Goal: Task Accomplishment & Management: Complete application form

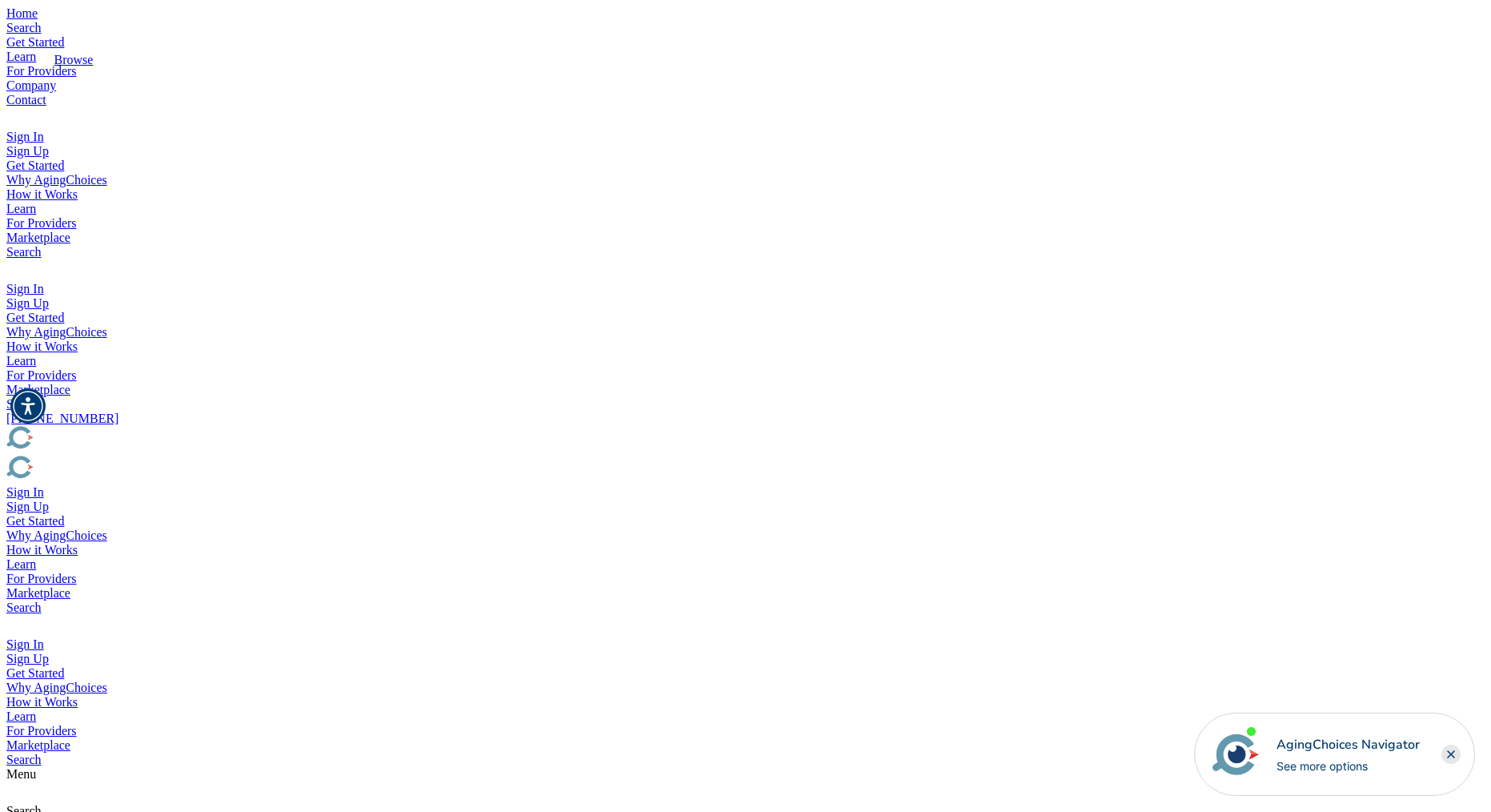
click at [25, 259] on img "Popover trigger" at bounding box center [15, 268] width 19 height 19
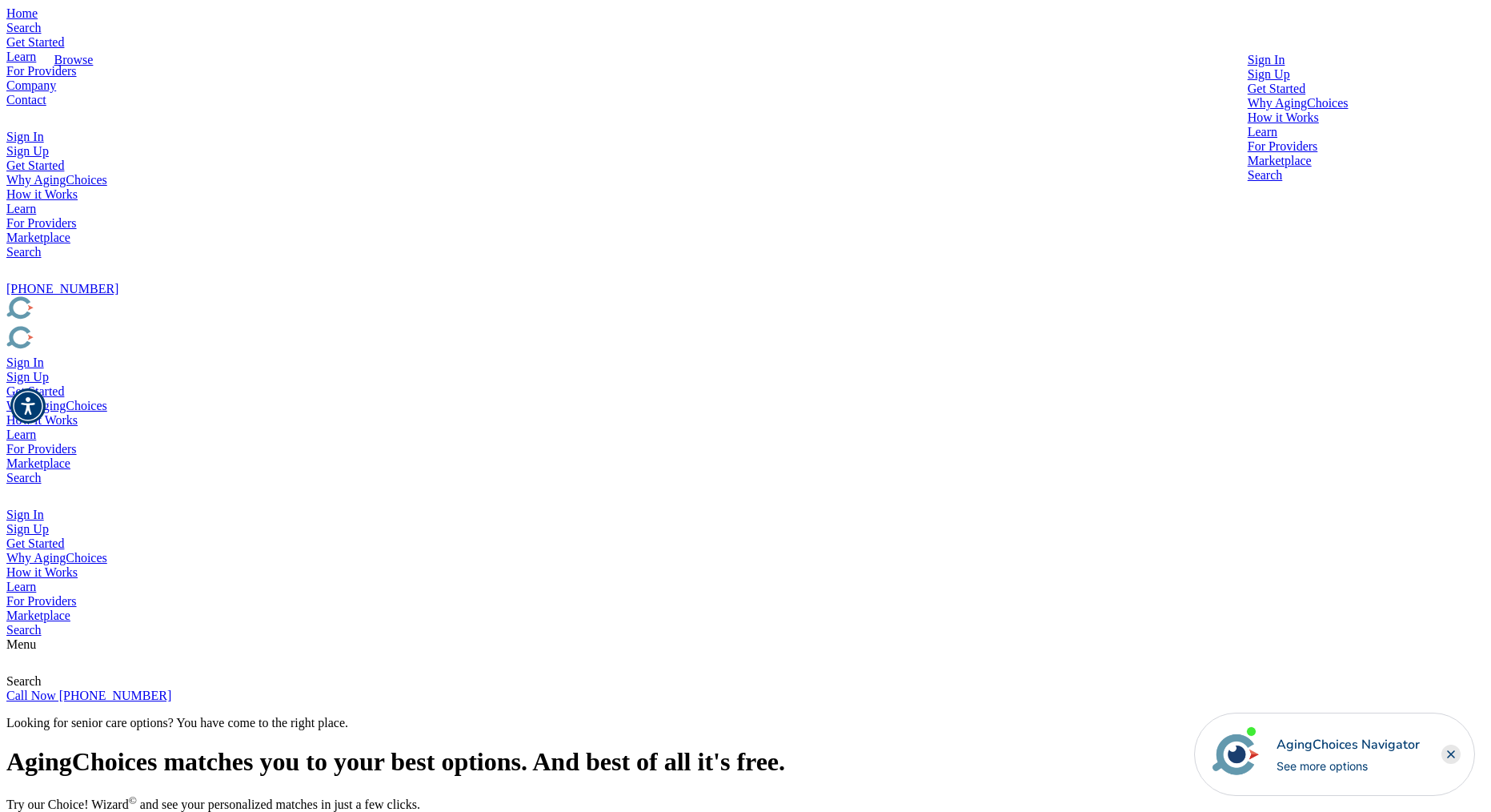
click at [1248, 67] on div at bounding box center [1299, 67] width 101 height 0
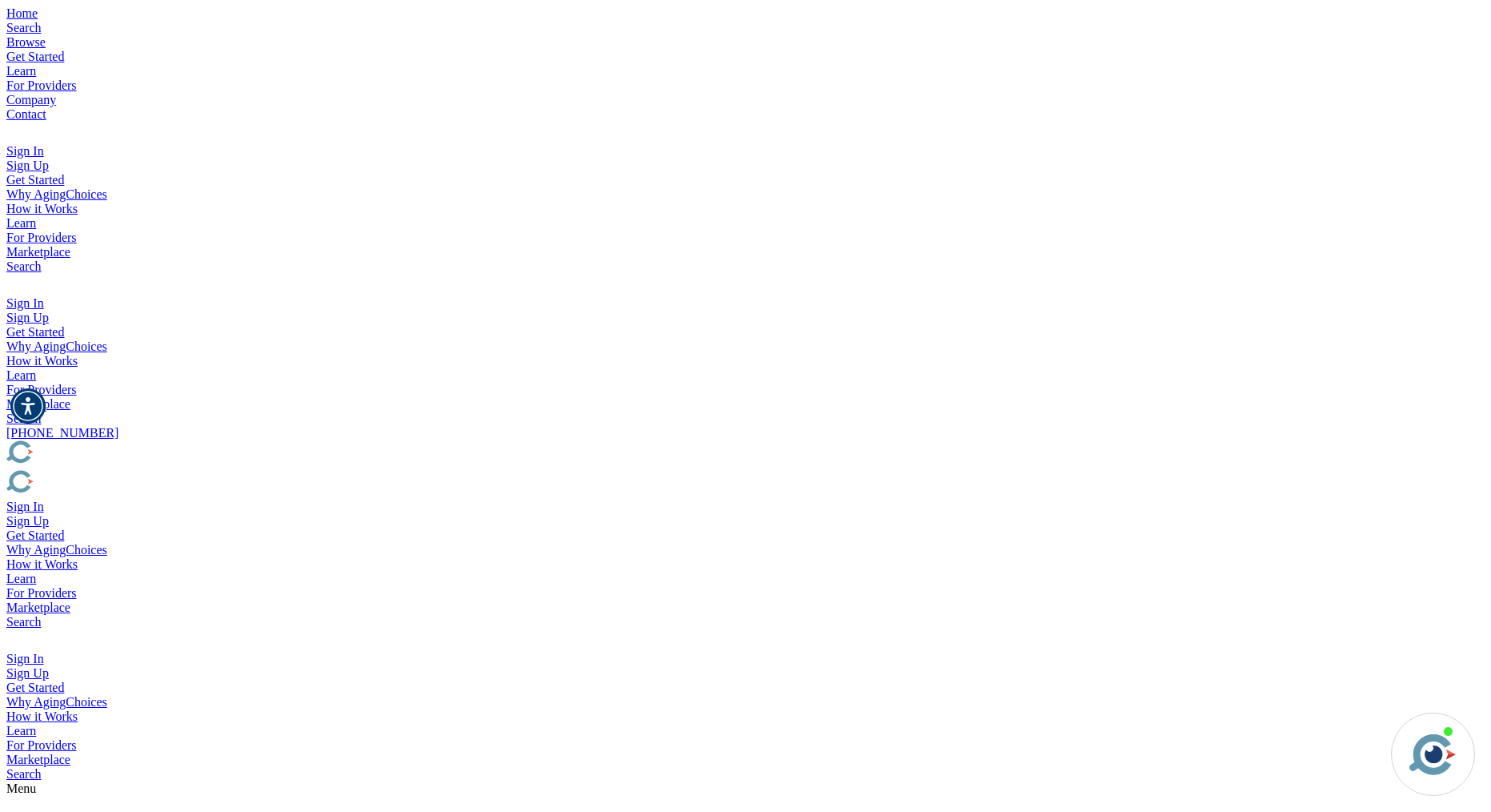
type input "brad@rageix.com"
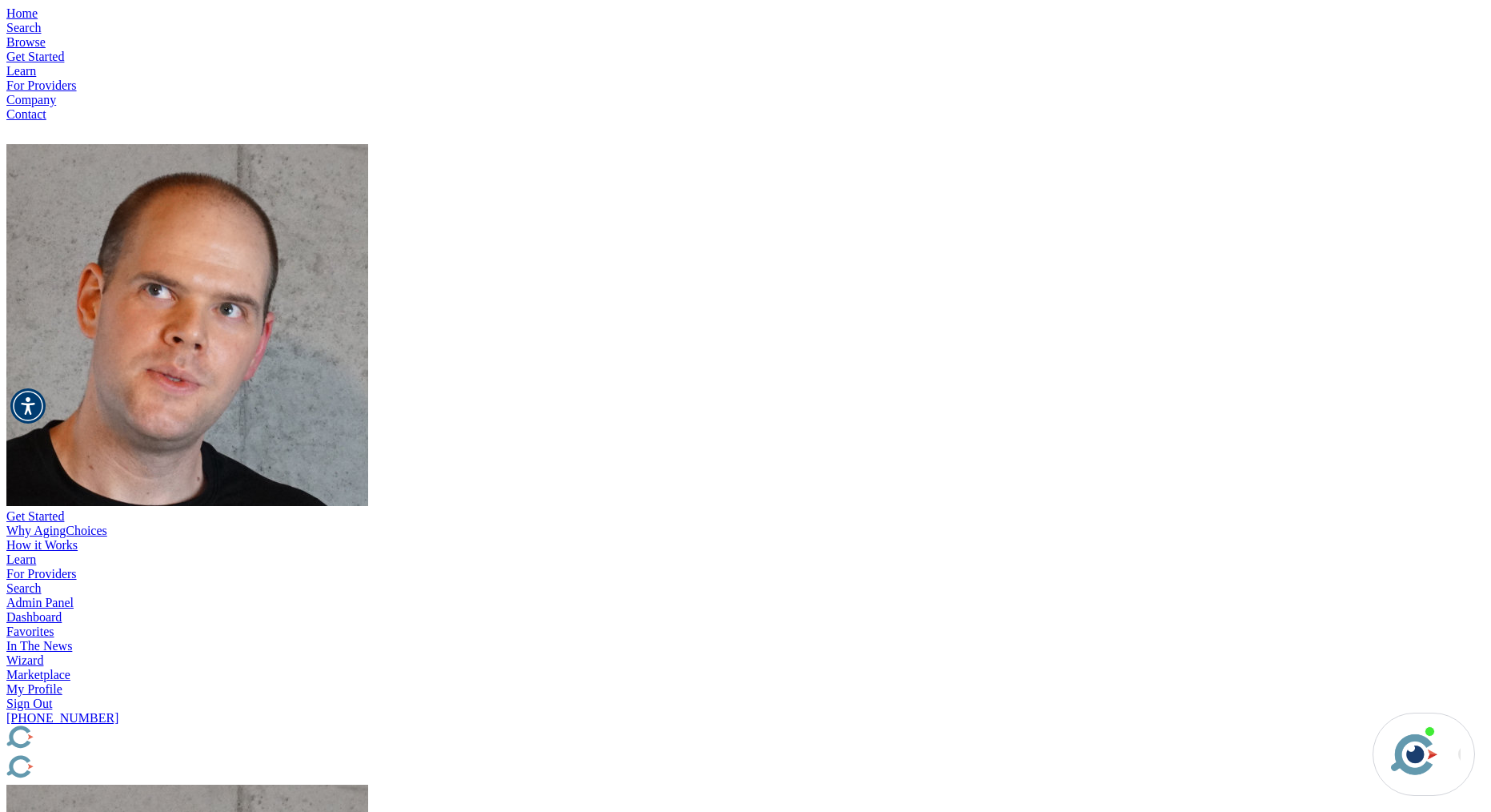
click at [368, 144] on img "Popover trigger" at bounding box center [186, 325] width 362 height 362
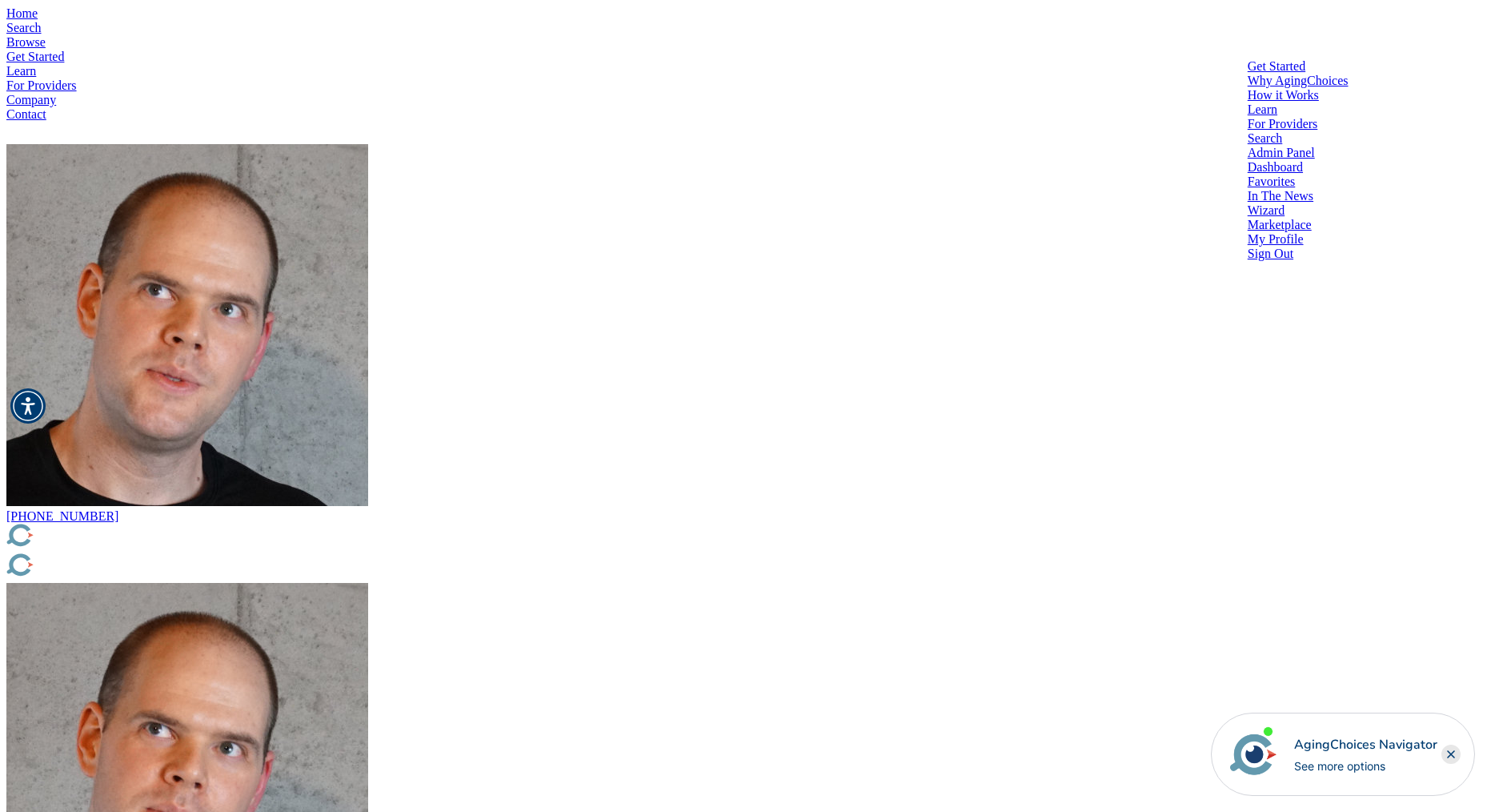
click at [1248, 160] on div at bounding box center [1299, 160] width 101 height 0
click at [1248, 175] on div at bounding box center [1299, 175] width 101 height 0
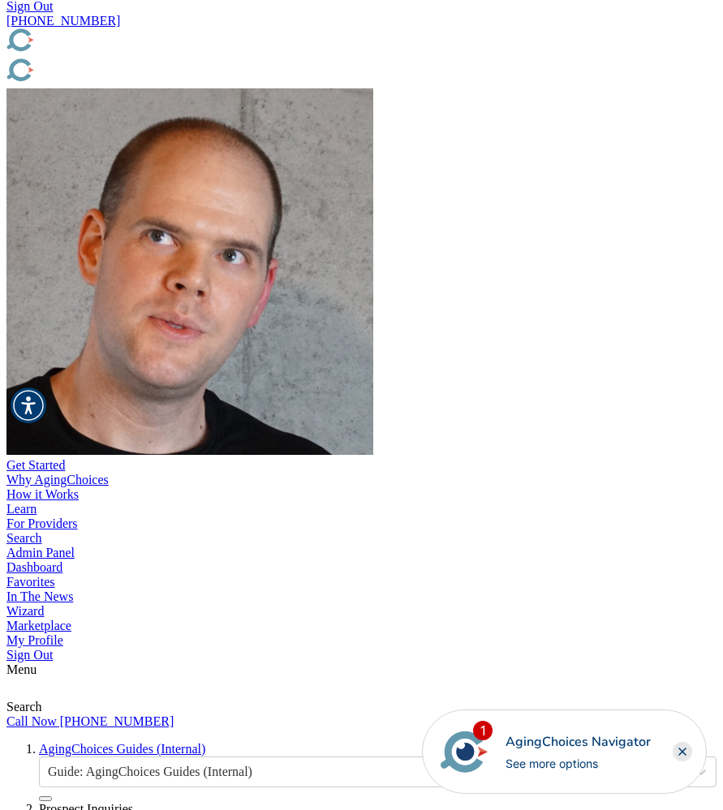
scroll to position [711, 0]
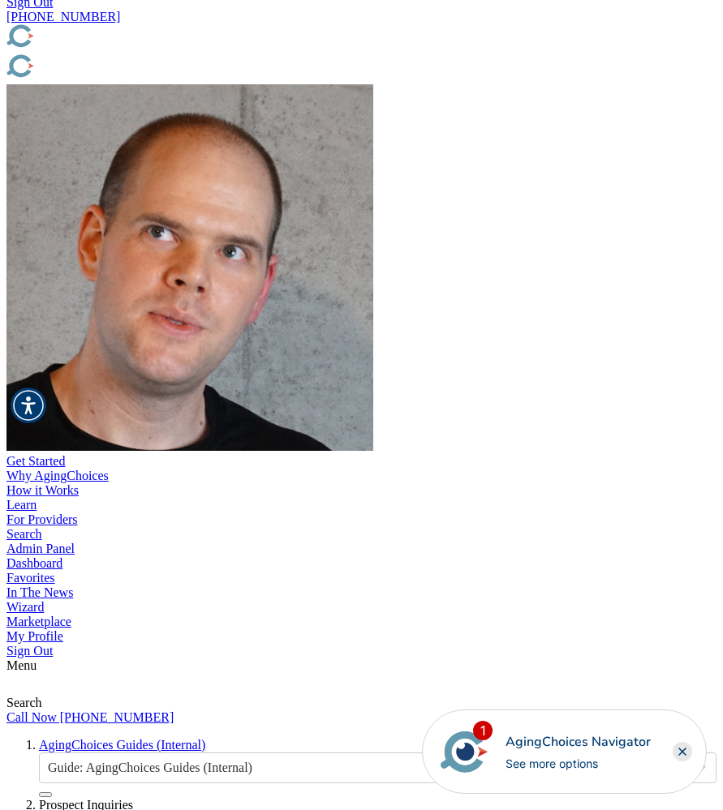
paste input "Carolyn"
type input "Carolyn"
paste input "Segura"
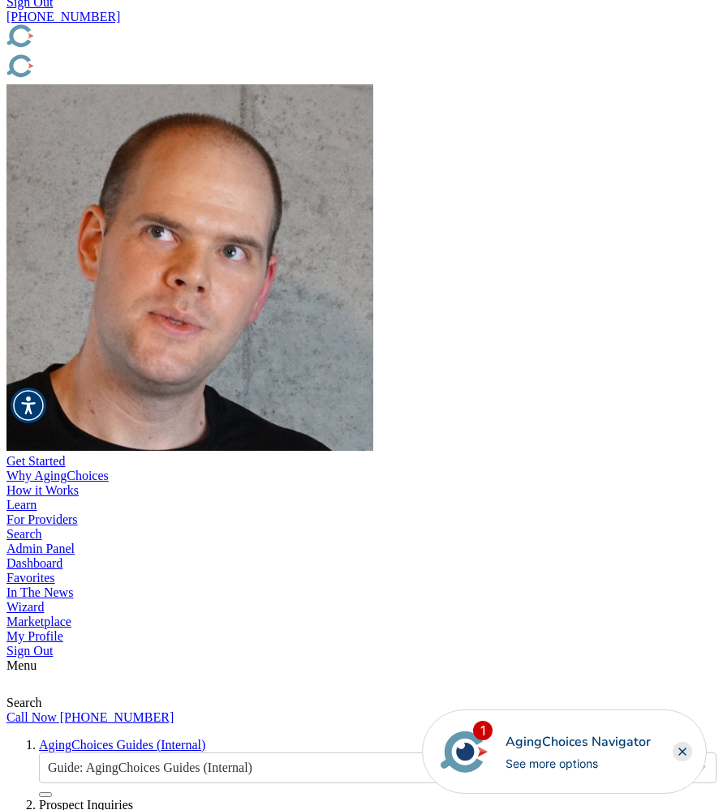
type input "Segura"
paste input "[PHONE_NUMBER]"
type input "[PHONE_NUMBER]"
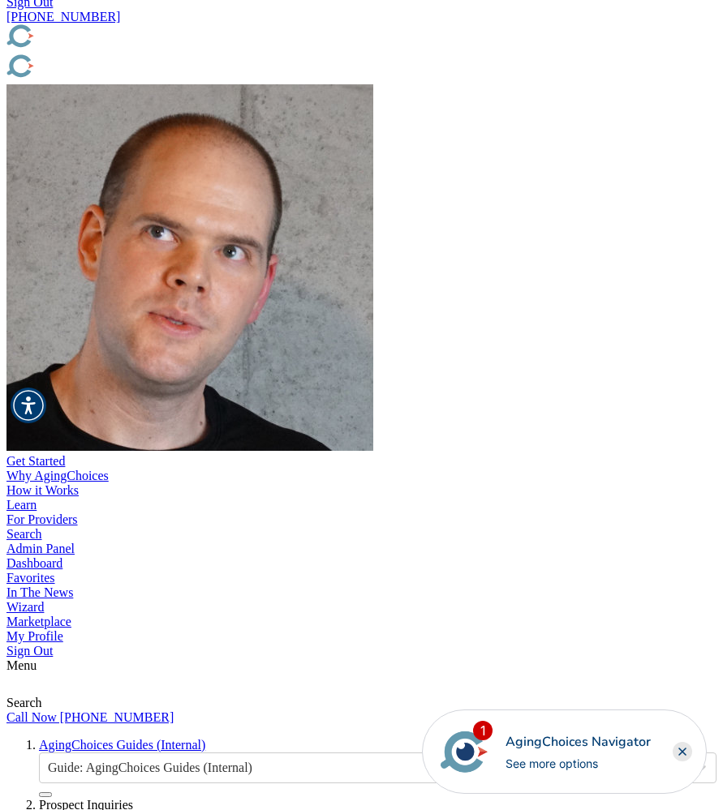
paste input "[EMAIL_ADDRESS][DOMAIN_NAME]"
type input "[EMAIL_ADDRESS][DOMAIN_NAME]"
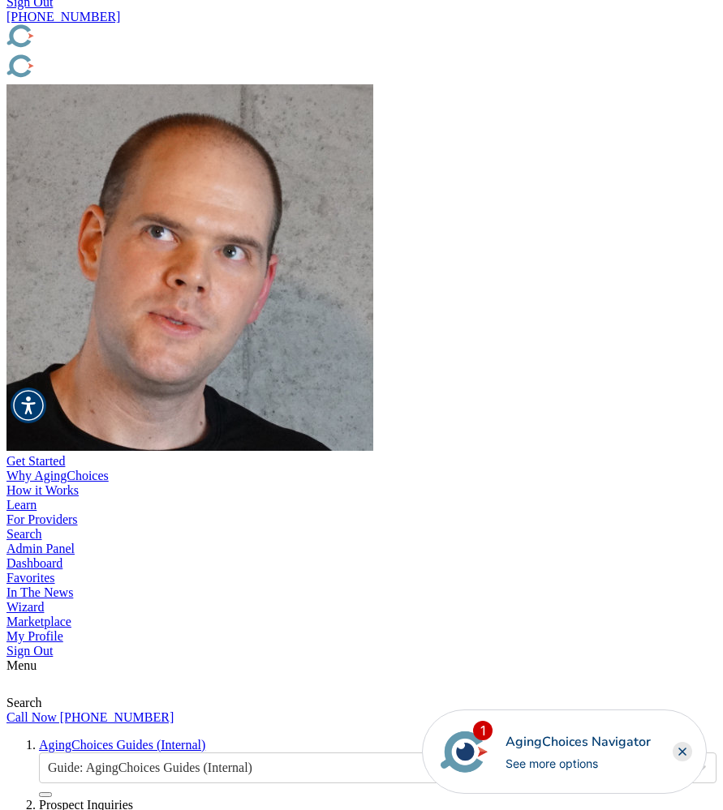
paste input "[GEOGRAPHIC_DATA]"
type input "[GEOGRAPHIC_DATA]"
type input "CA"
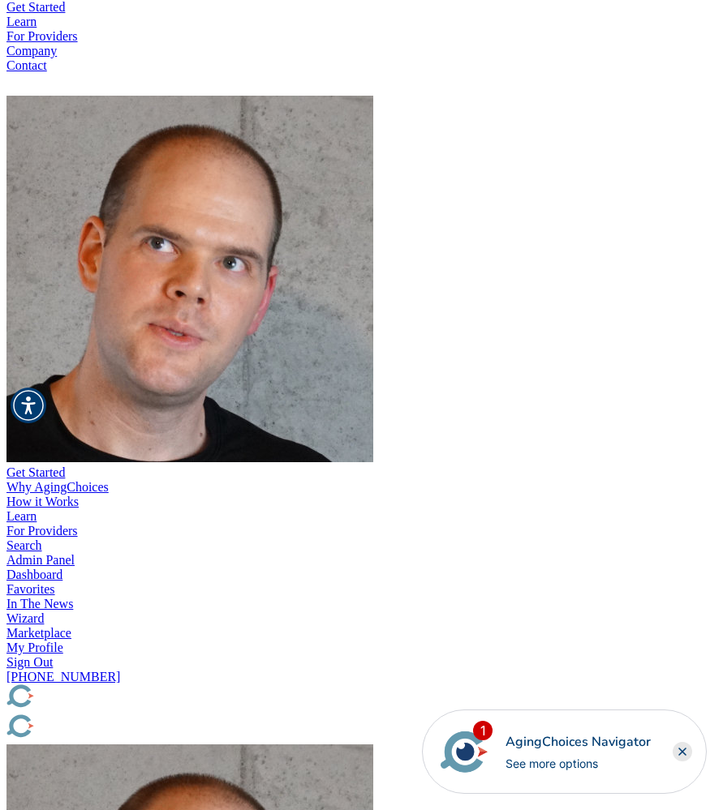
scroll to position [48, 0]
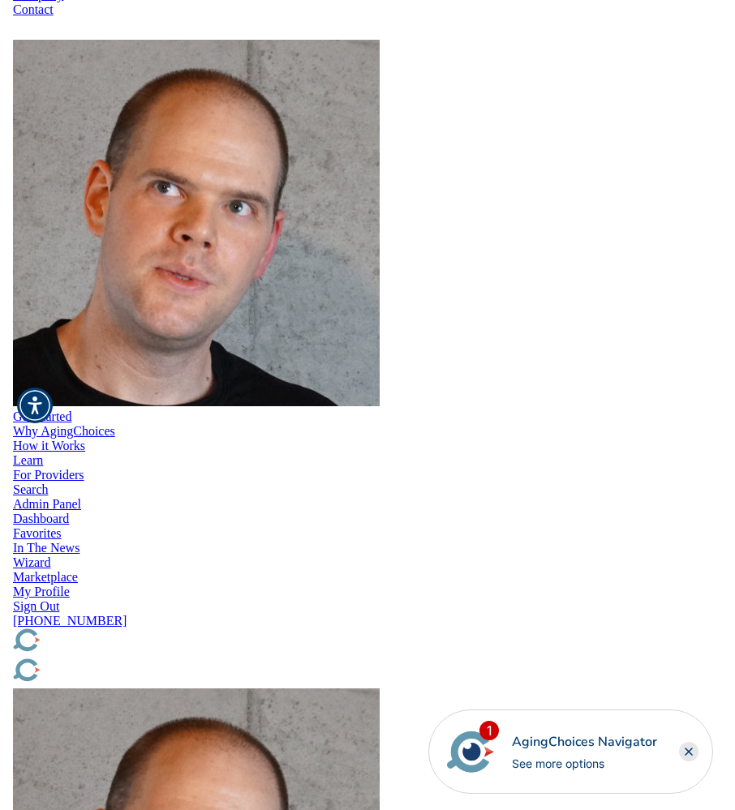
scroll to position [0, 0]
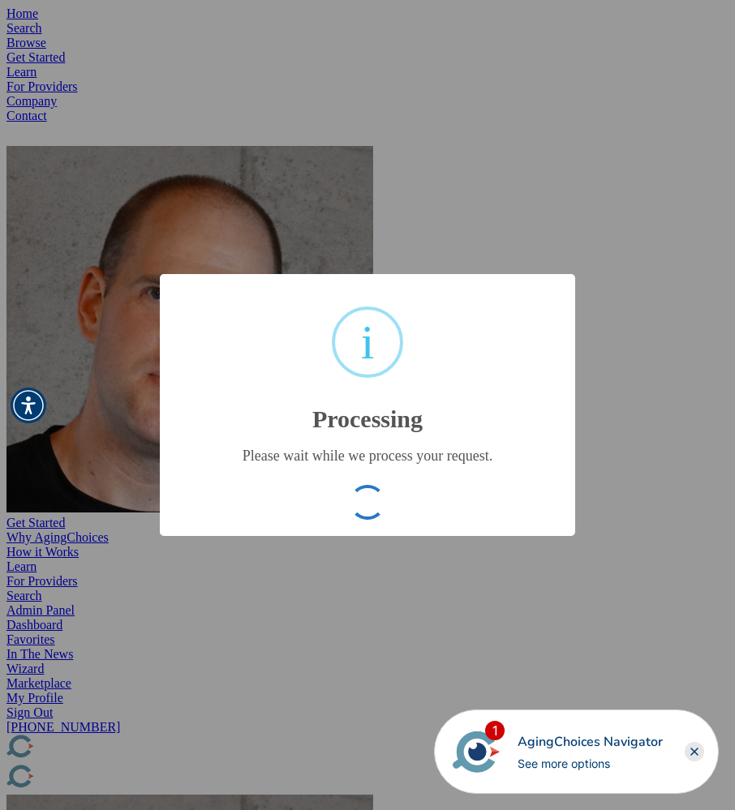
drag, startPoint x: 520, startPoint y: 226, endPoint x: 512, endPoint y: 218, distance: 10.9
click at [519, 226] on div "× i Processing Please wait while we process your request. OK No Cancel" at bounding box center [367, 405] width 735 height 810
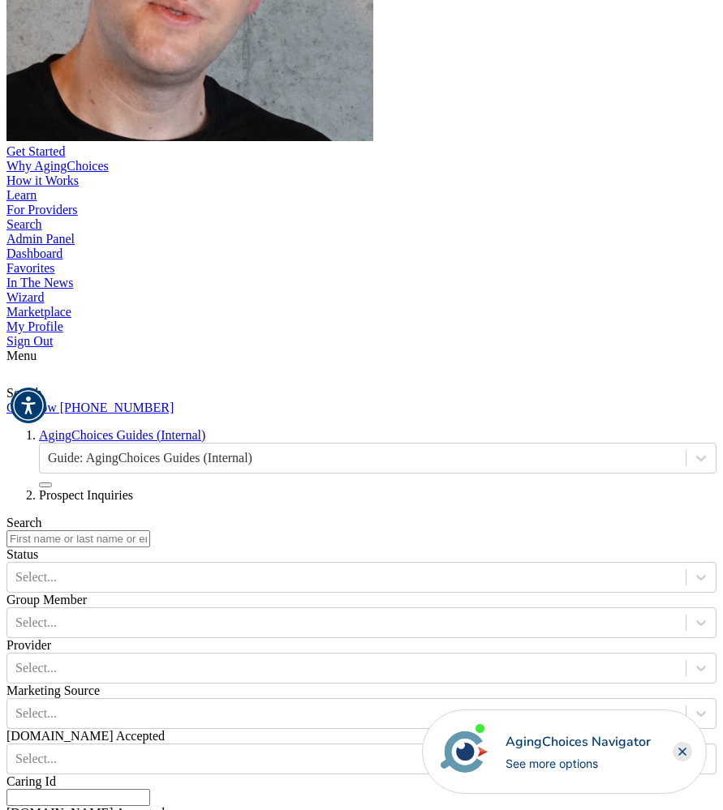
scroll to position [1023, 0]
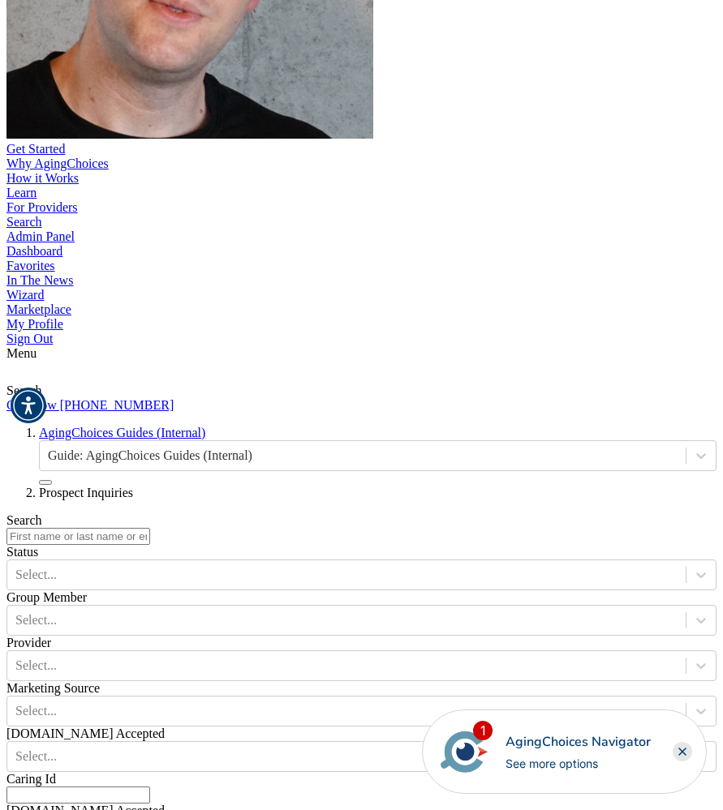
paste input "[PERSON_NAME]"
type input "[PERSON_NAME]"
drag, startPoint x: 424, startPoint y: 190, endPoint x: 420, endPoint y: 183, distance: 8.4
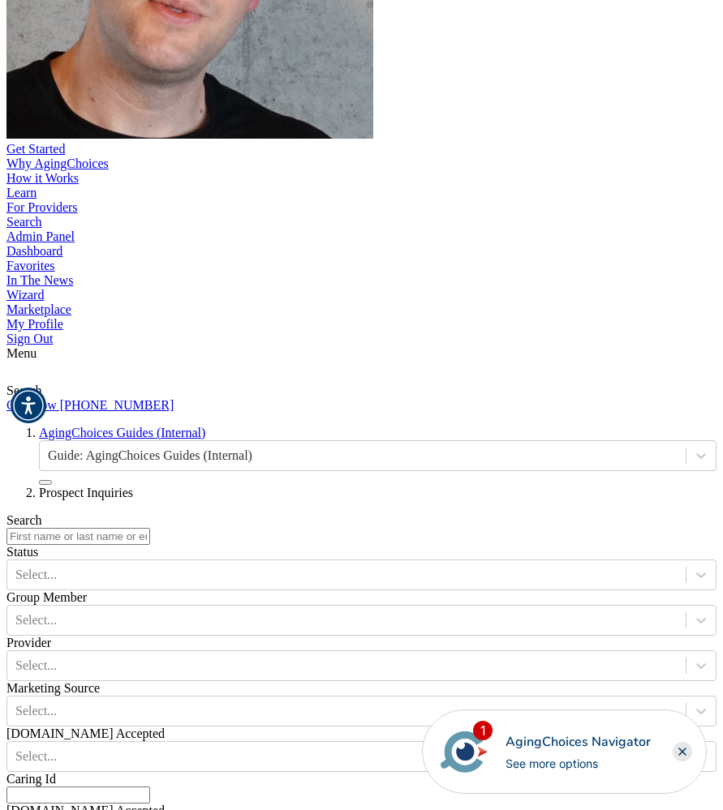
paste input "[PERSON_NAME]"
type input "[PERSON_NAME]"
paste input "856-307-2446"
type input "856-307-2446"
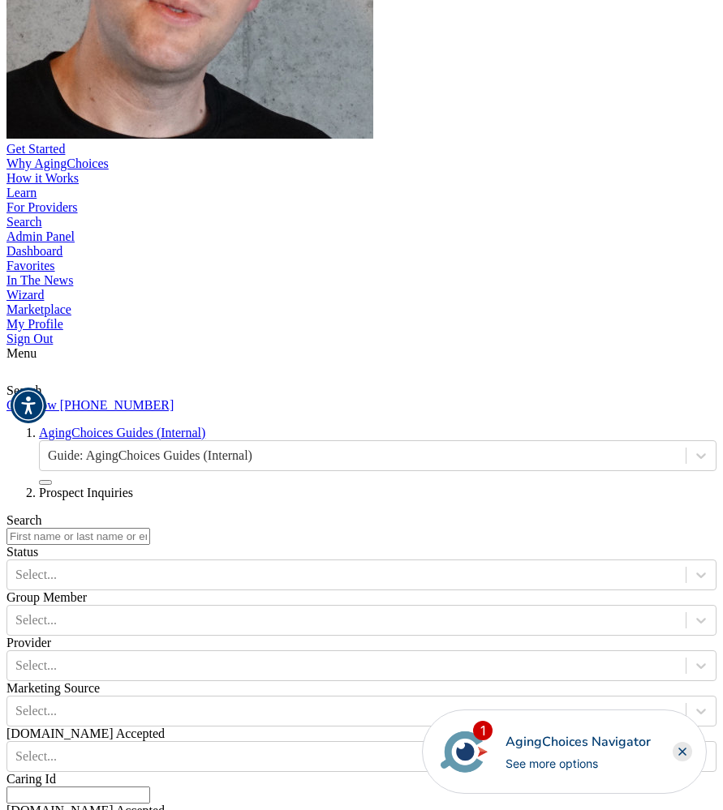
paste input "CarolynKSegura@teleworm.us"
type input "CarolynKSegura@teleworm.us"
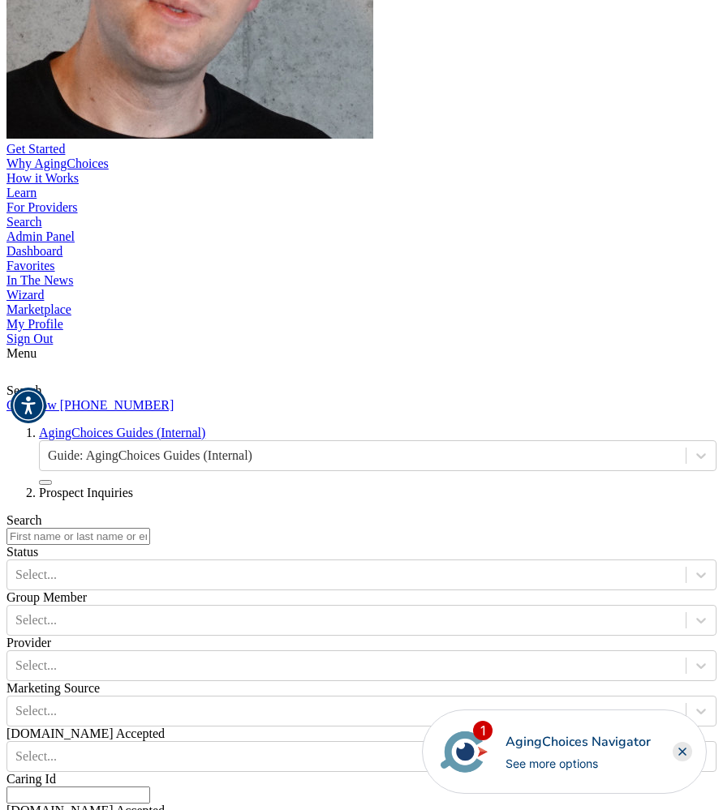
paste input "San Francisco"
type input "San Francisco"
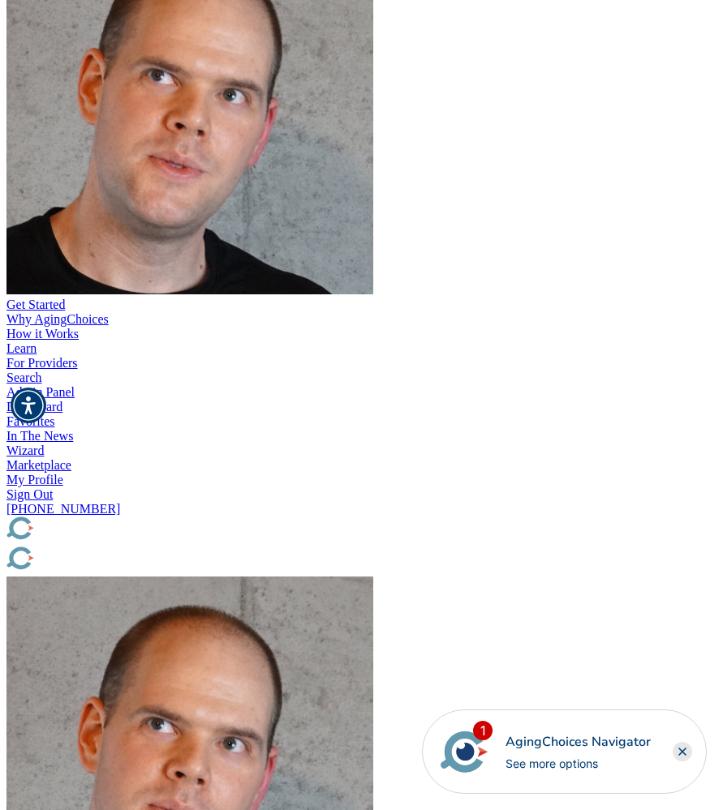
type input "CA"
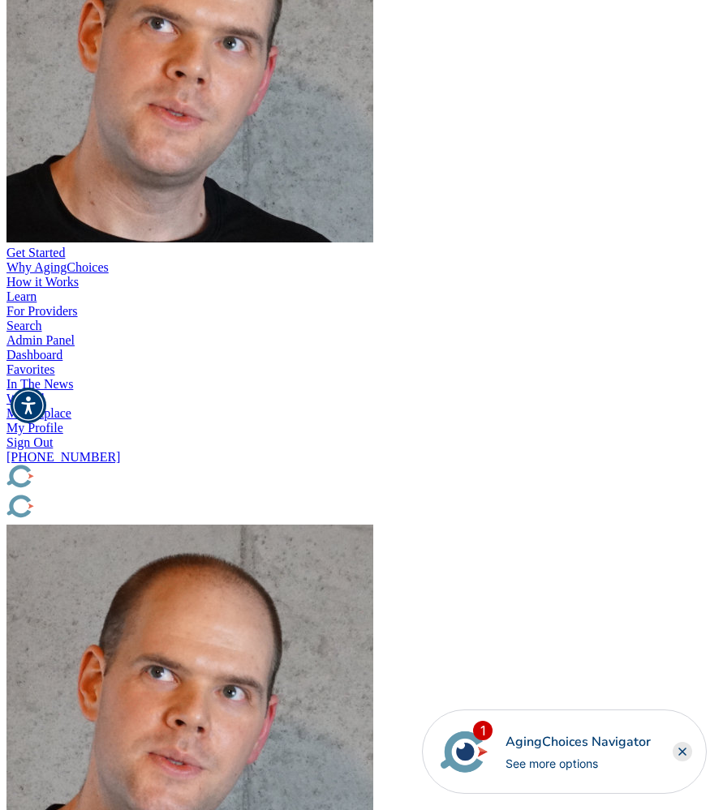
drag, startPoint x: 166, startPoint y: 756, endPoint x: 166, endPoint y: 741, distance: 14.6
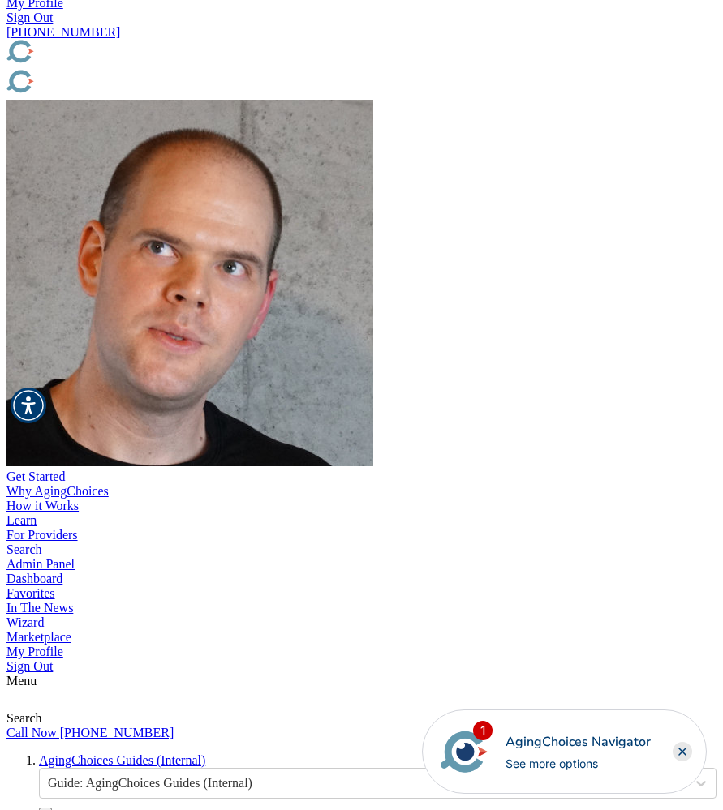
scroll to position [699, 0]
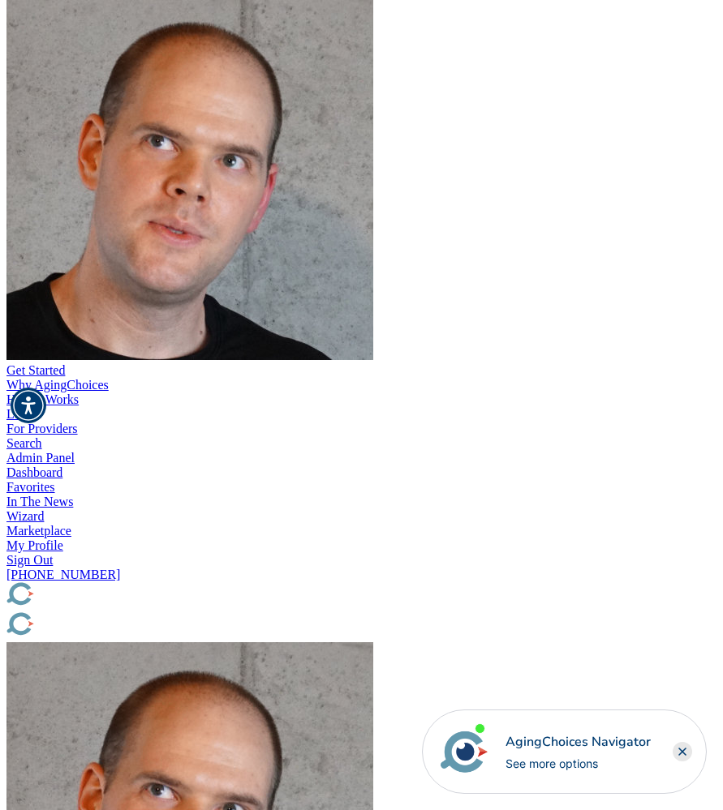
scroll to position [149, 0]
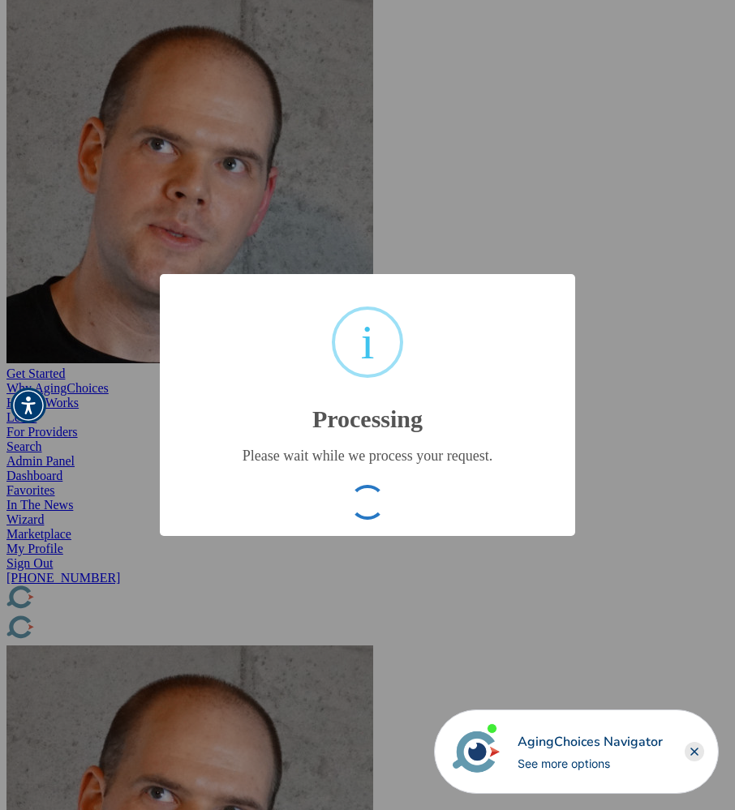
type input "3f54d989e473f5f70e6952d4368fb50a"
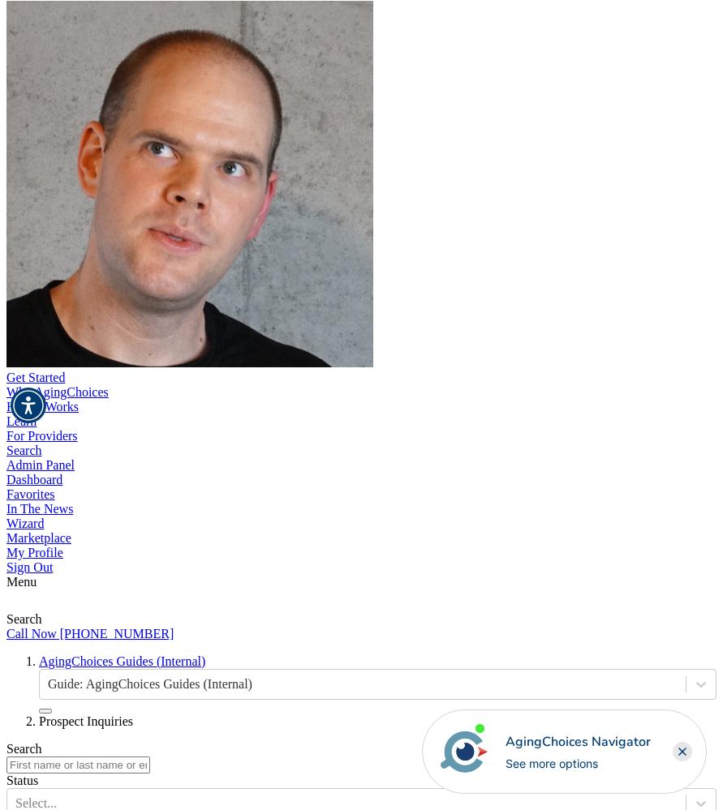
scroll to position [795, 0]
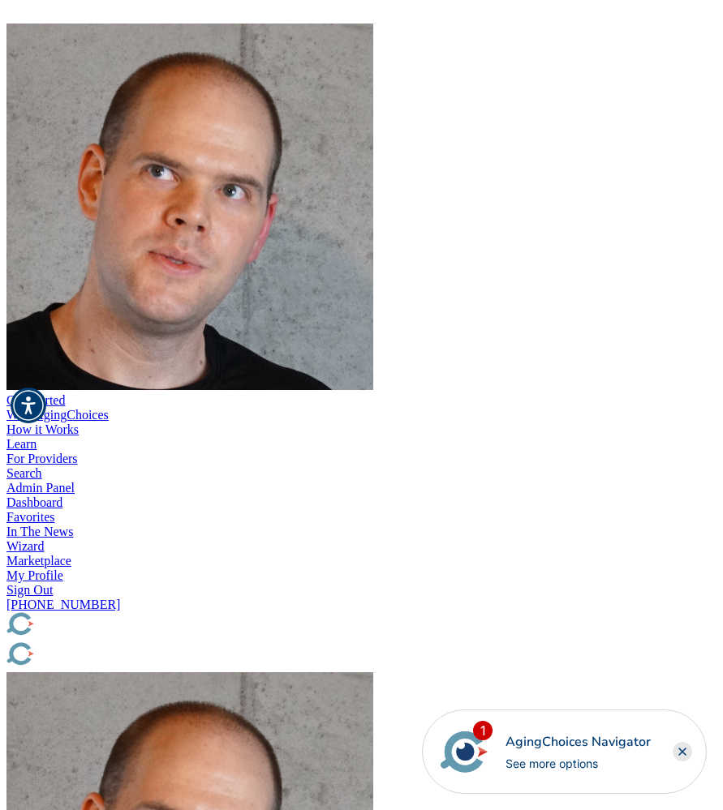
scroll to position [0, 0]
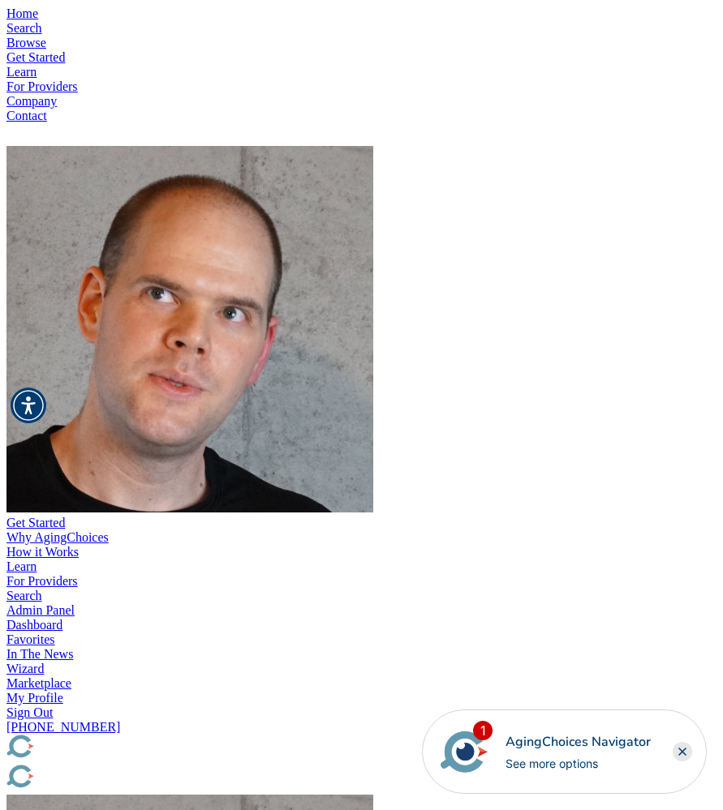
type input "N/A"
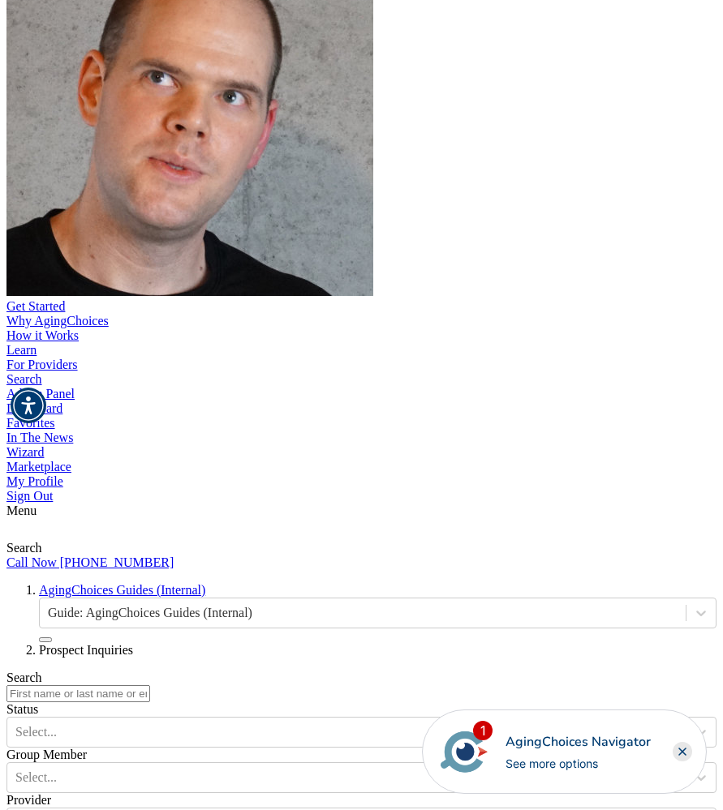
scroll to position [870, 0]
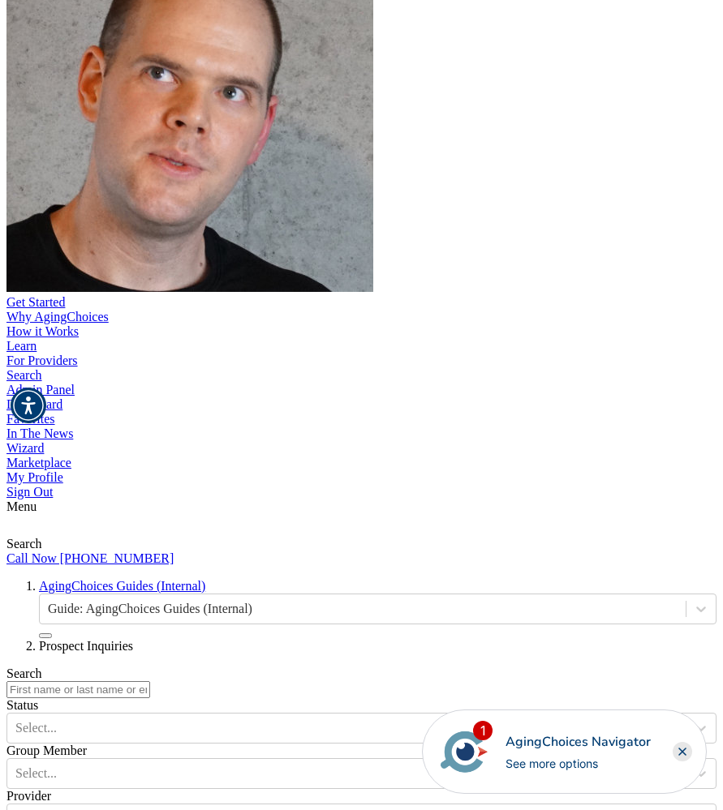
paste input "[PERSON_NAME]"
type input "[PERSON_NAME]"
paste input "[PERSON_NAME]"
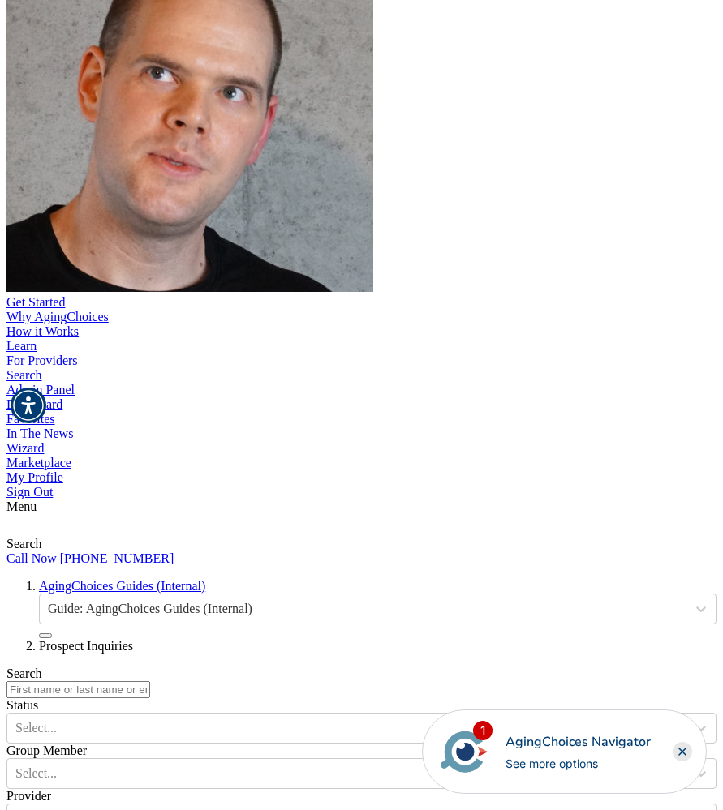
type input "[PERSON_NAME]"
paste input "954-689-1703"
type input "954-689-1703"
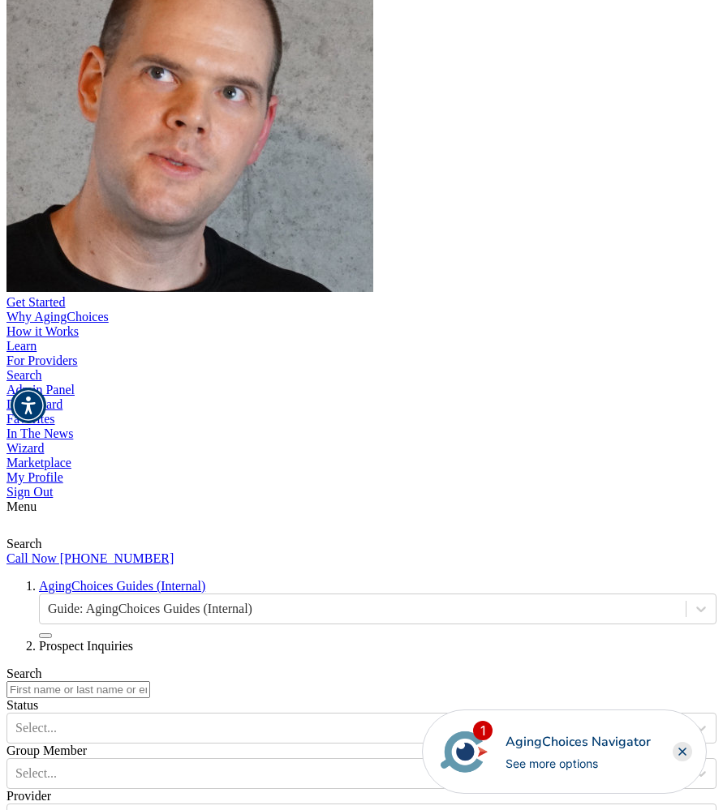
paste input "NellieRFarris@teleworm.us"
type input "NellieRFarris@teleworm.us"
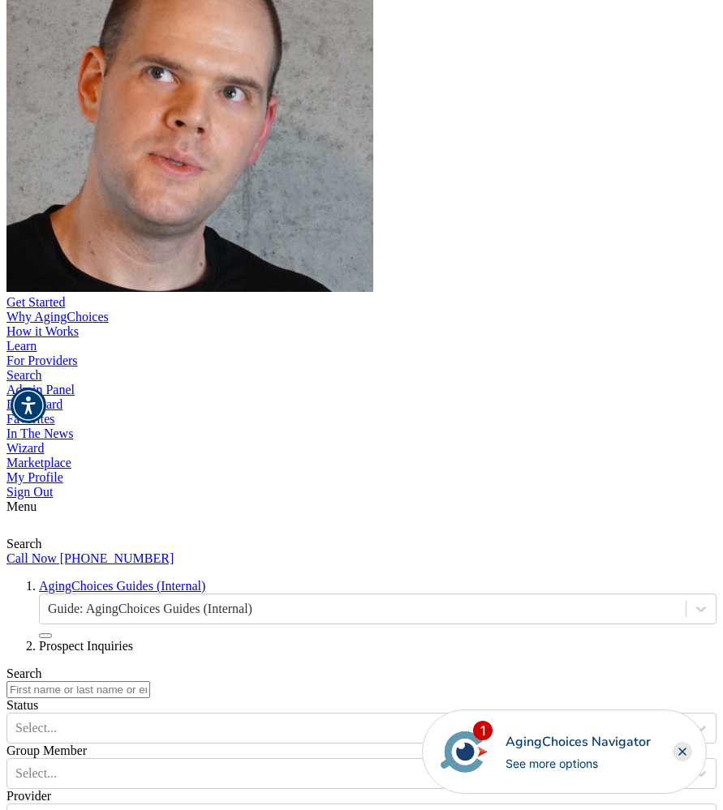
paste input "Alamo"
type input "Alamo"
drag, startPoint x: 154, startPoint y: 475, endPoint x: 161, endPoint y: 480, distance: 9.2
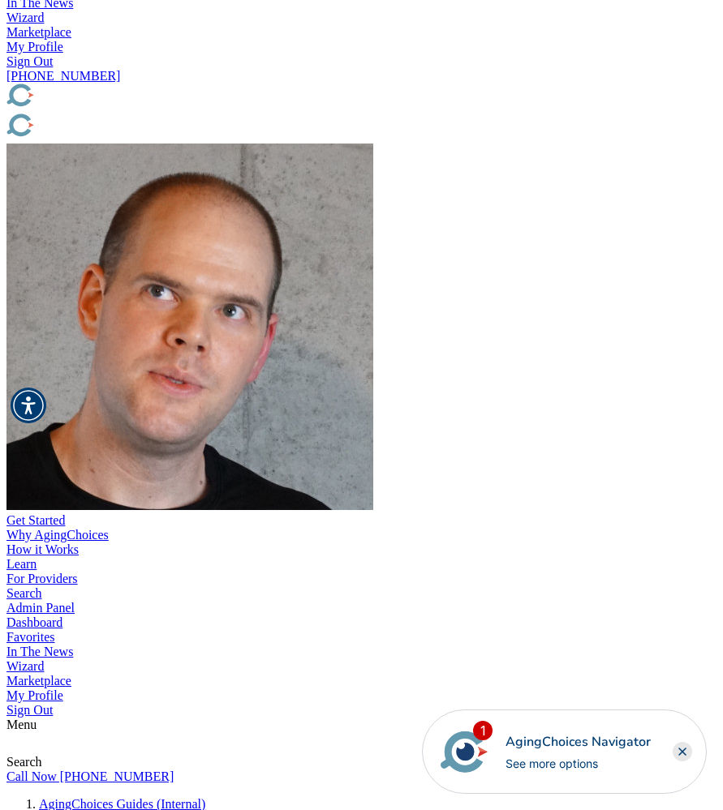
scroll to position [639, 0]
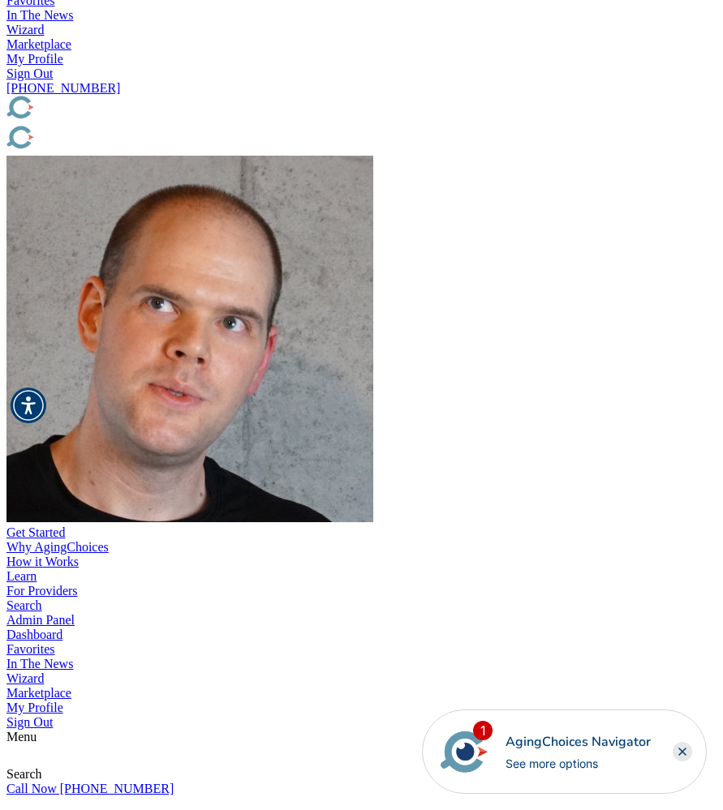
type input "TX"
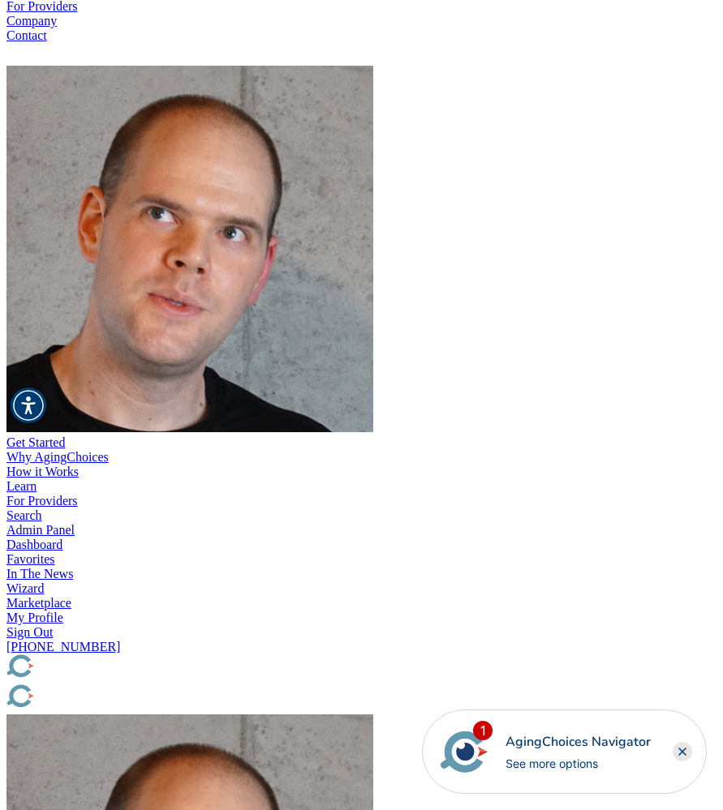
scroll to position [0, 0]
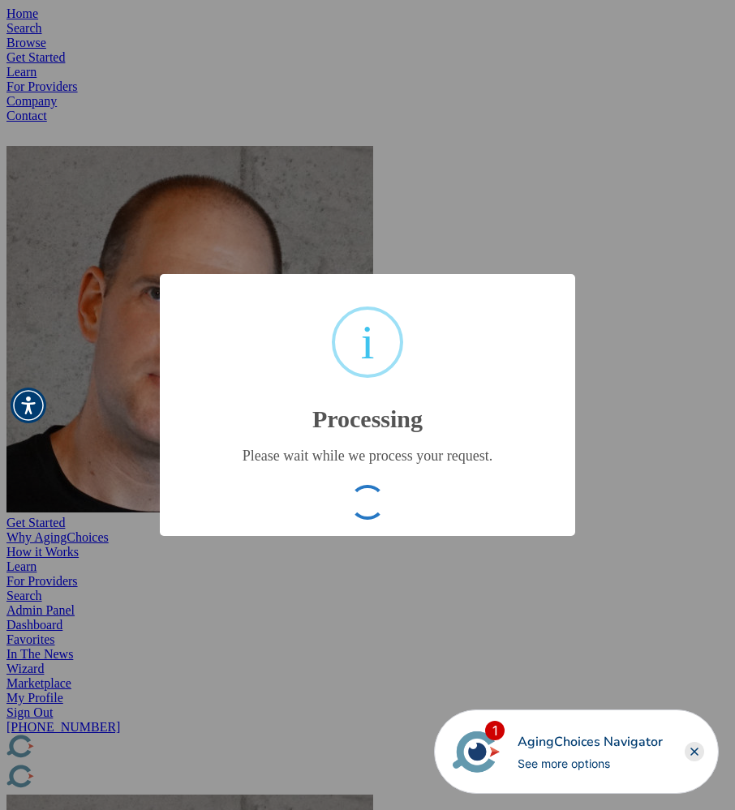
type input "b26b109aa5231c05cb278baa37c03ae7"
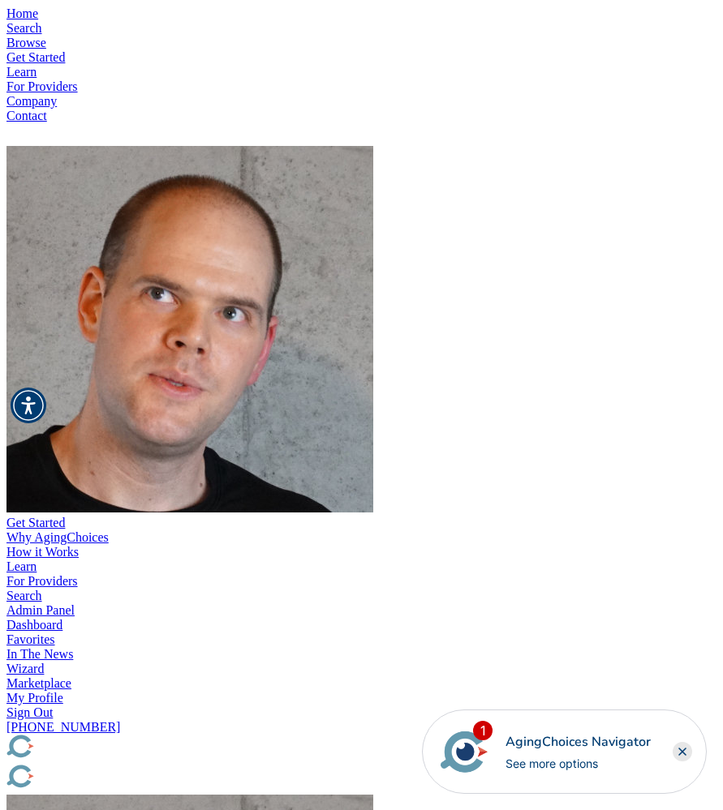
type input "N/A"
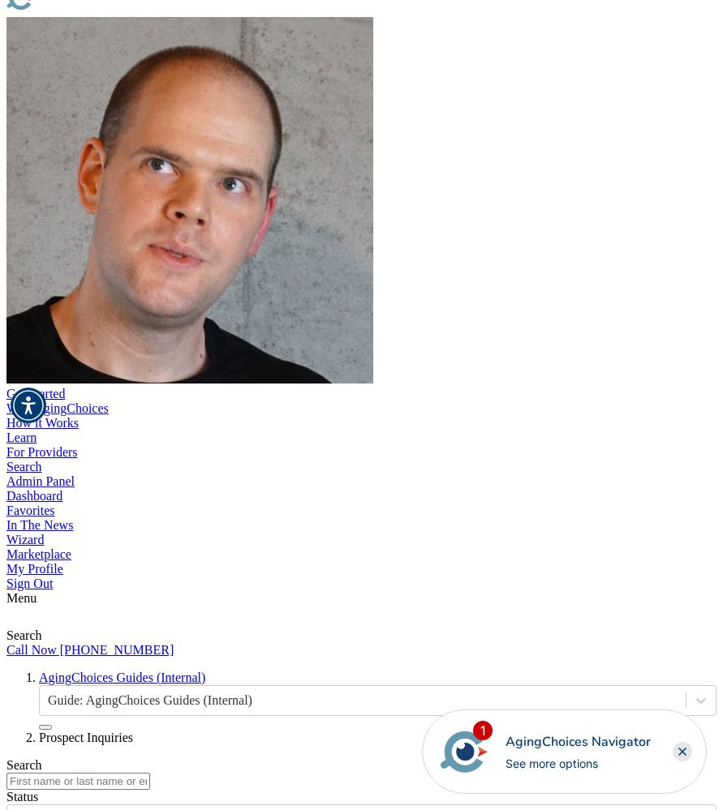
scroll to position [782, 0]
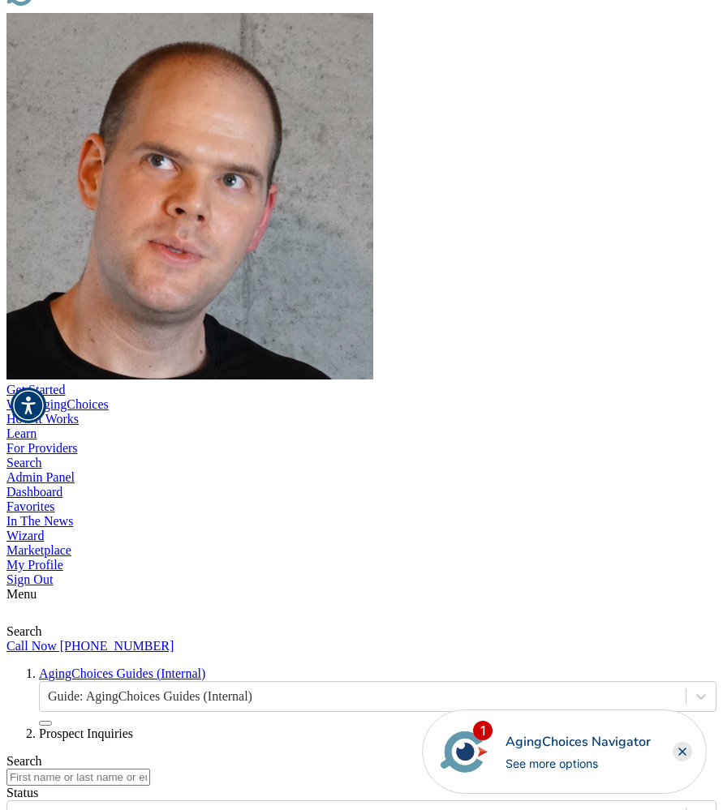
paste input "[PERSON_NAME]"
type input "[PERSON_NAME]"
paste input "[PERSON_NAME]"
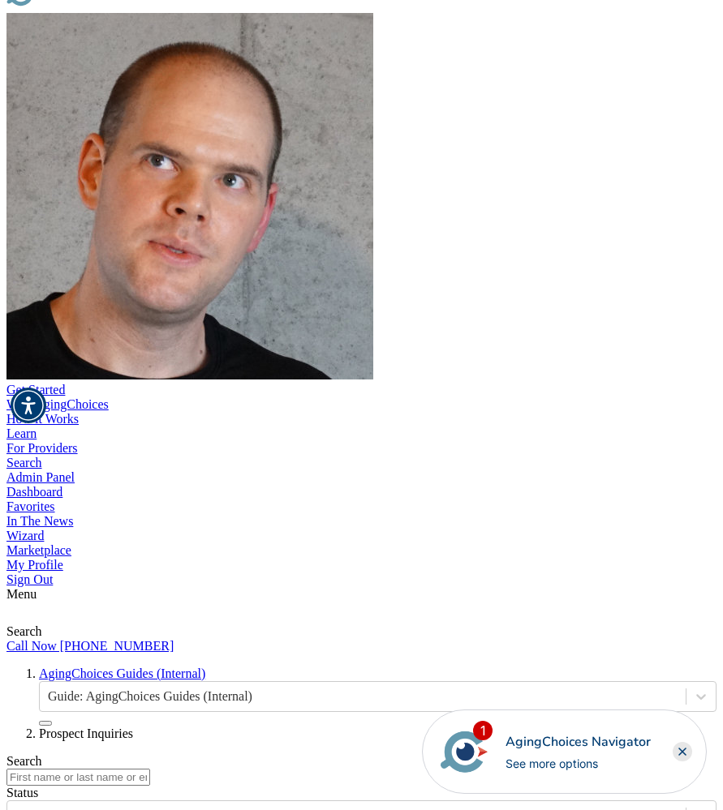
type input "[PERSON_NAME]"
paste input "727-545-3934"
type input "727-545-3934"
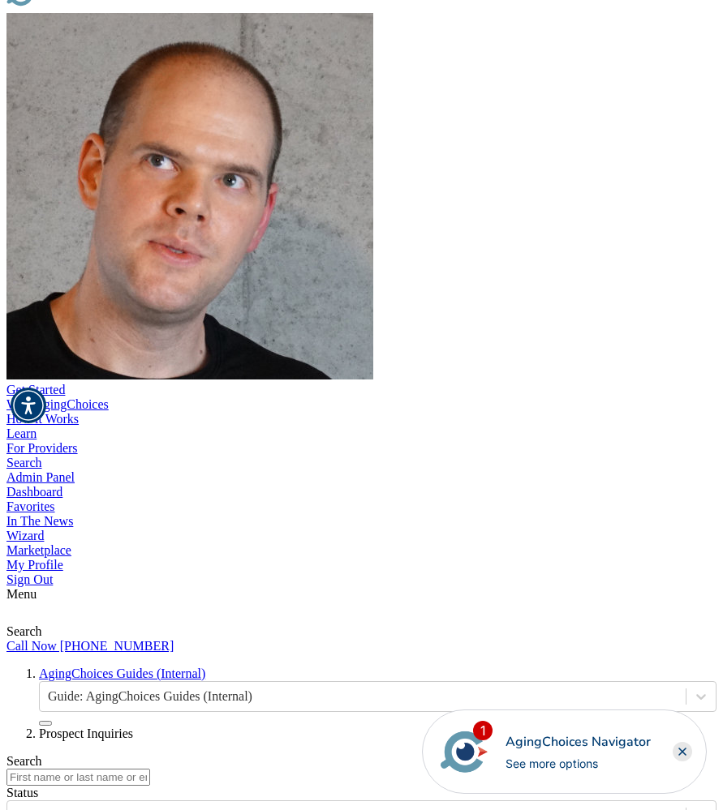
paste input "PaulESholes@armyspy.com"
type input "PaulESholes@armyspy.com"
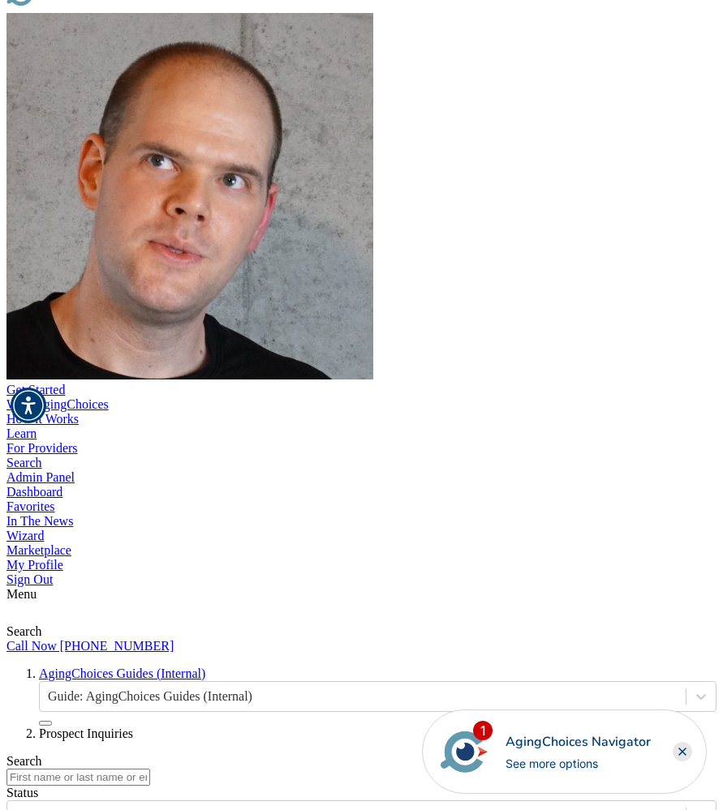
paste input "New Orleans"
type input "New Orleans"
type input "LA"
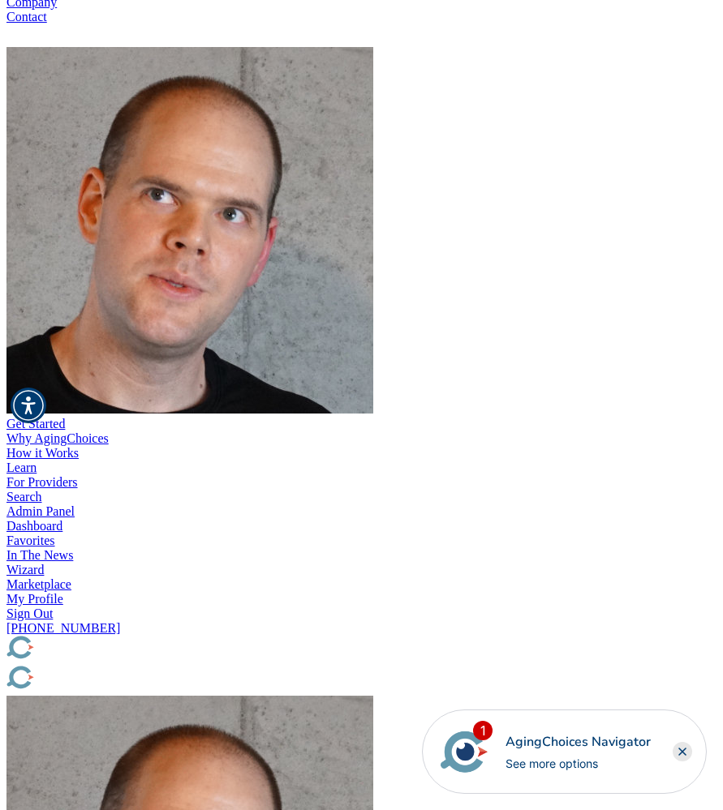
scroll to position [95, 0]
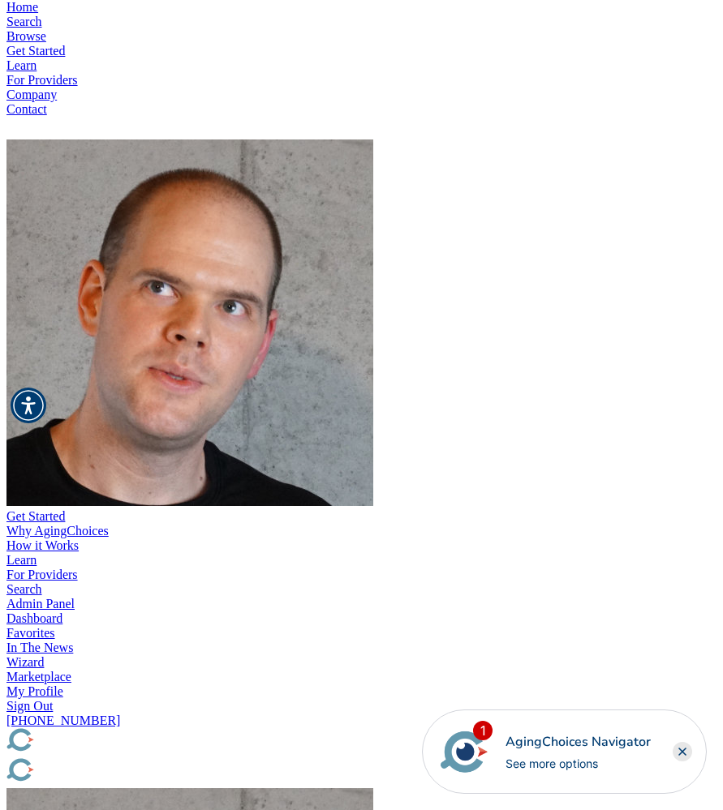
scroll to position [0, 0]
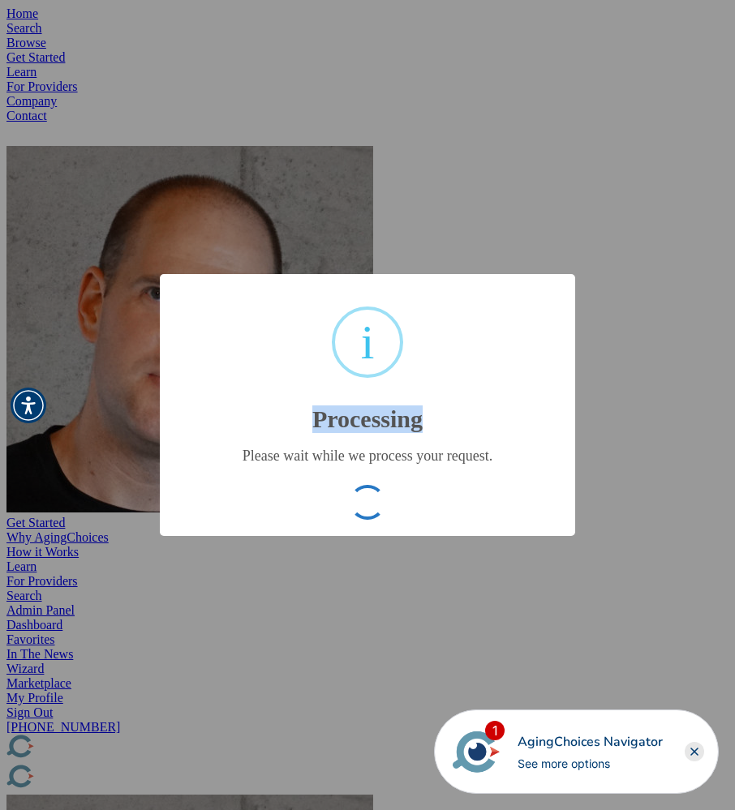
type input "47f6facf36b1e9c1b266d5ab1377180e"
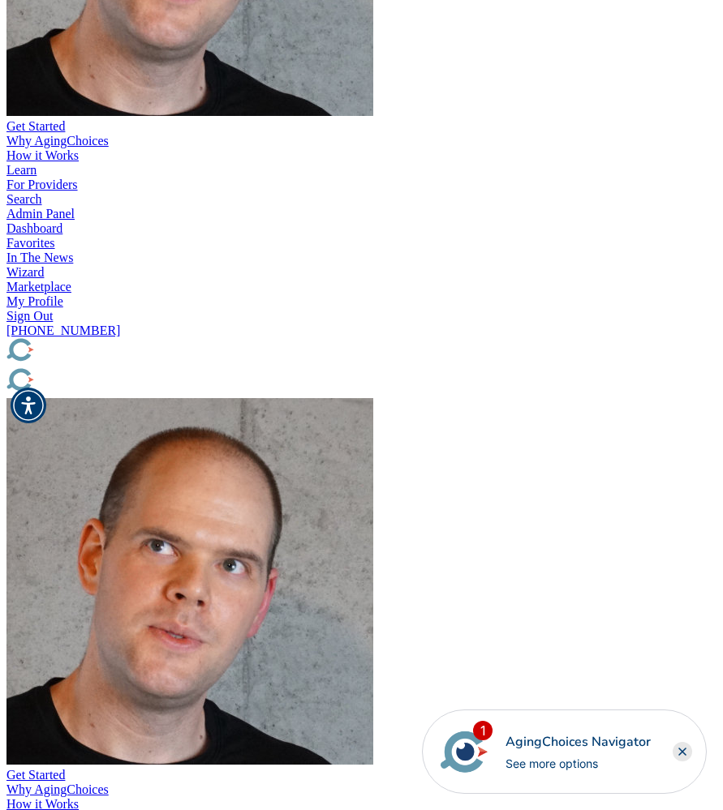
scroll to position [397, 0]
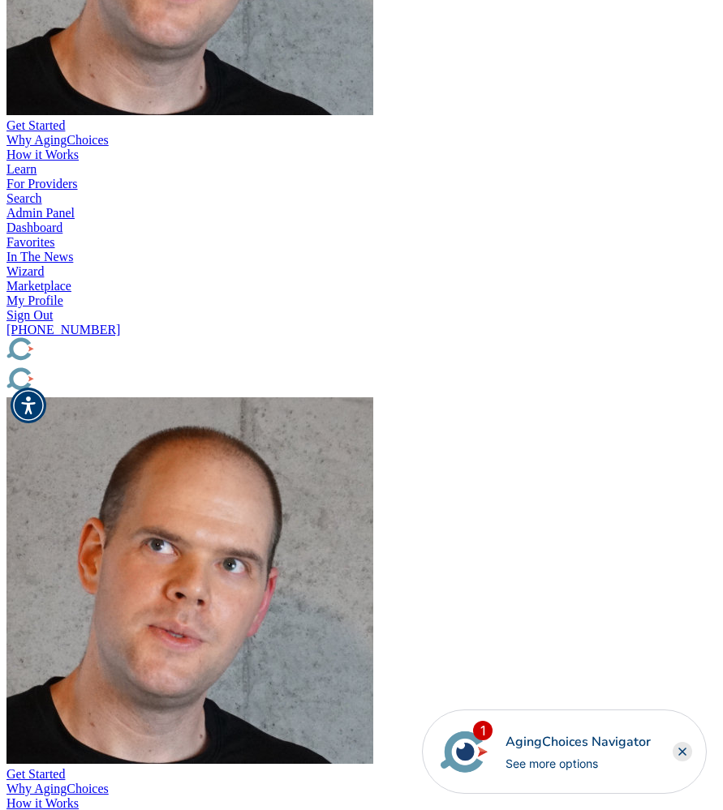
click at [688, 753] on rect "Close" at bounding box center [681, 751] width 19 height 19
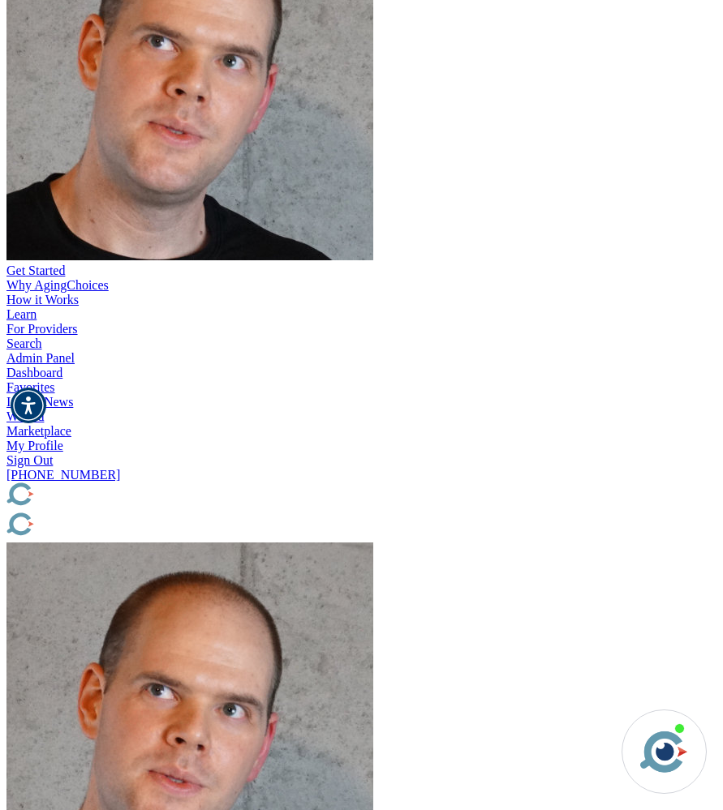
scroll to position [0, 0]
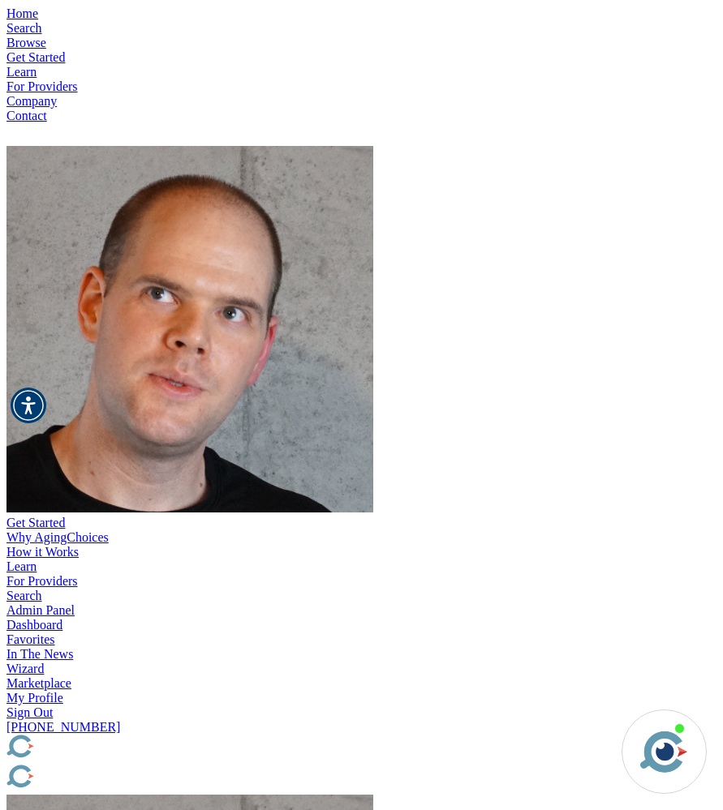
type input "N/A"
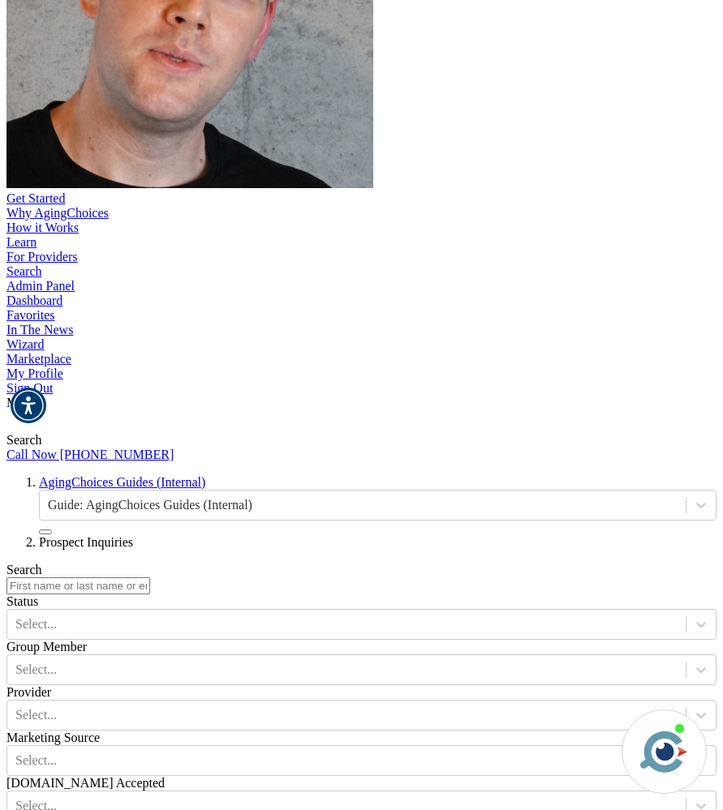
scroll to position [977, 0]
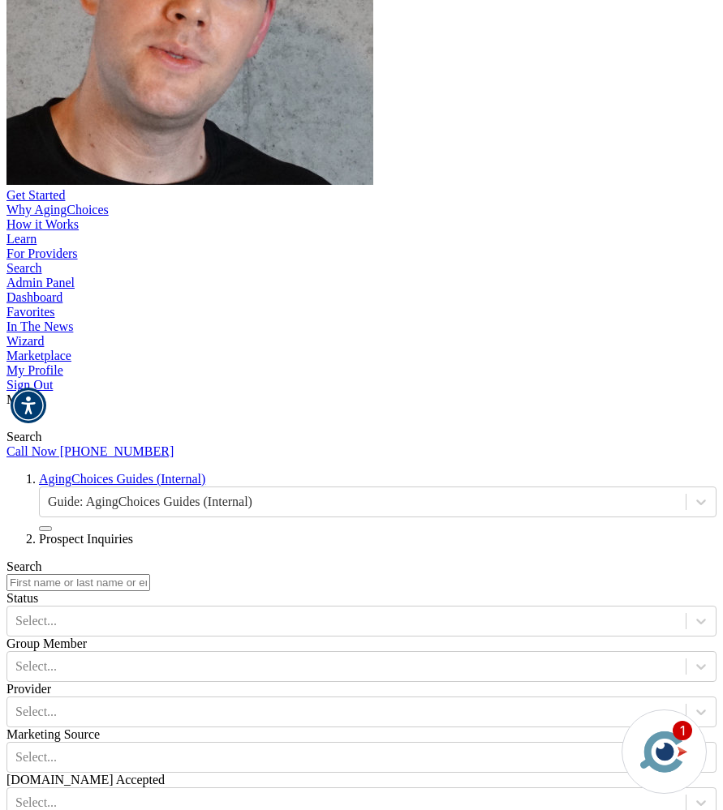
paste input "[PERSON_NAME]"
type input "[PERSON_NAME]"
paste input "[PERSON_NAME]"
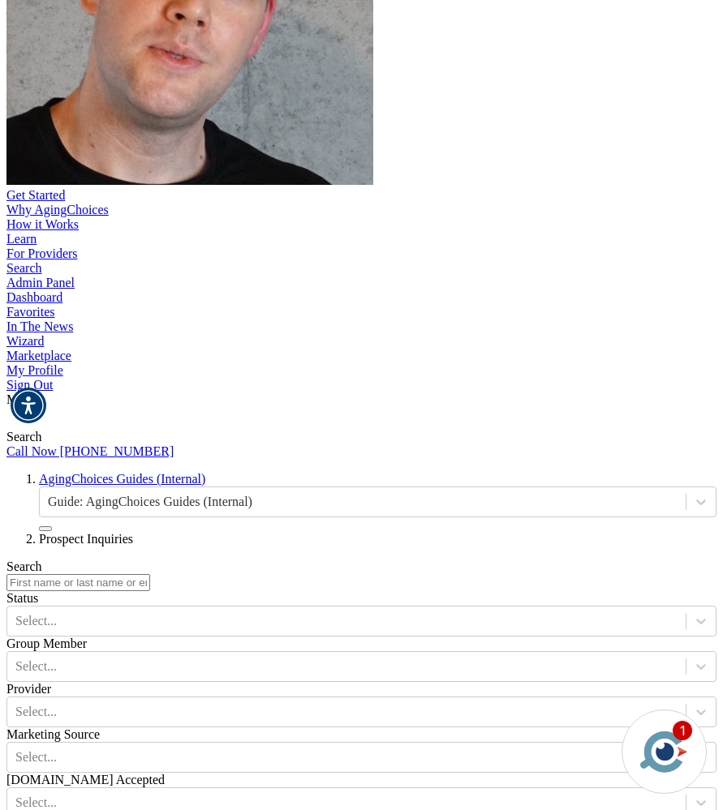
type input "[PERSON_NAME]"
drag, startPoint x: 565, startPoint y: 237, endPoint x: 579, endPoint y: 233, distance: 14.4
paste input "[PHONE_NUMBER]"
type input "[PHONE_NUMBER]"
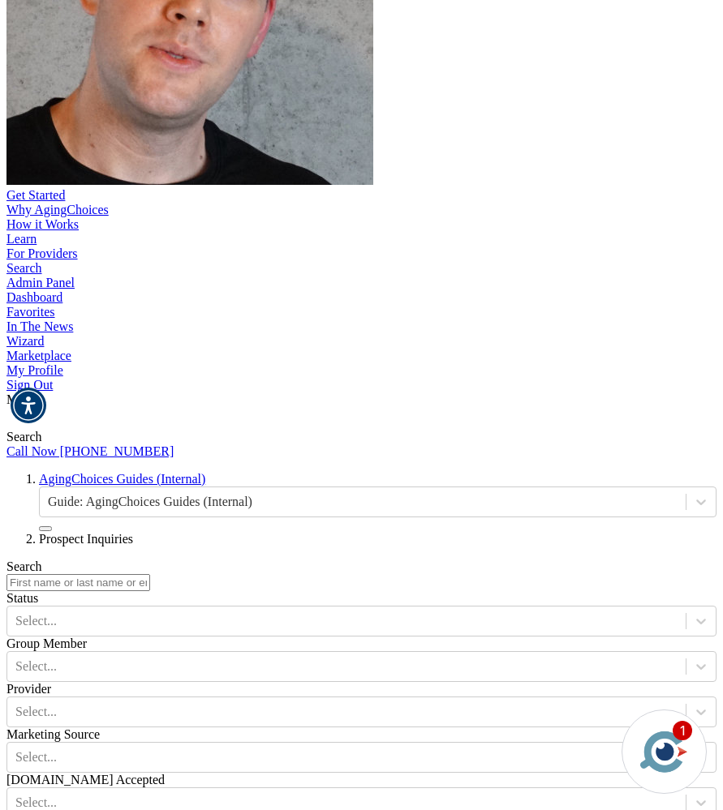
paste input "[EMAIL_ADDRESS][DOMAIN_NAME]"
type input "[EMAIL_ADDRESS][DOMAIN_NAME]"
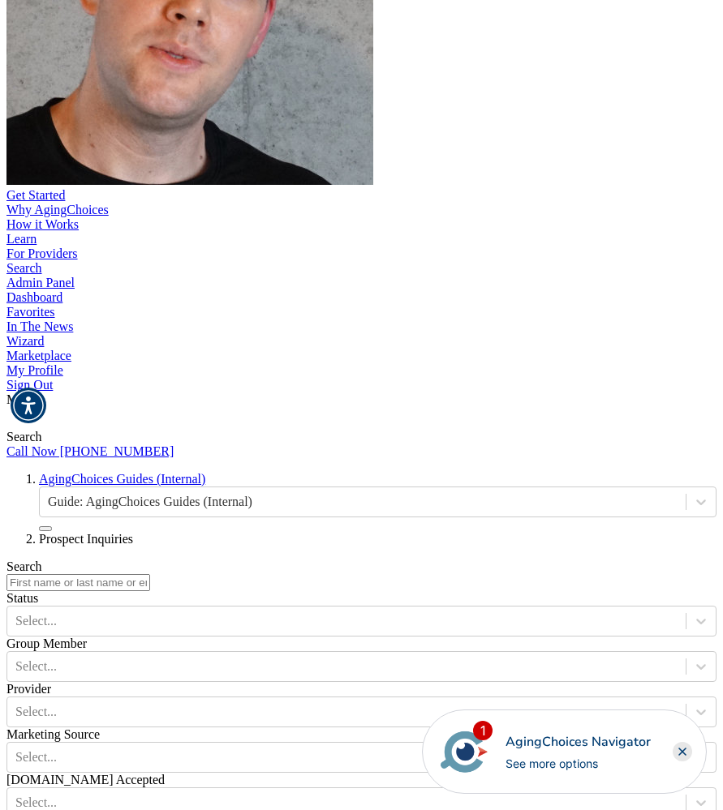
paste input "Barrington"
type input "Barrington"
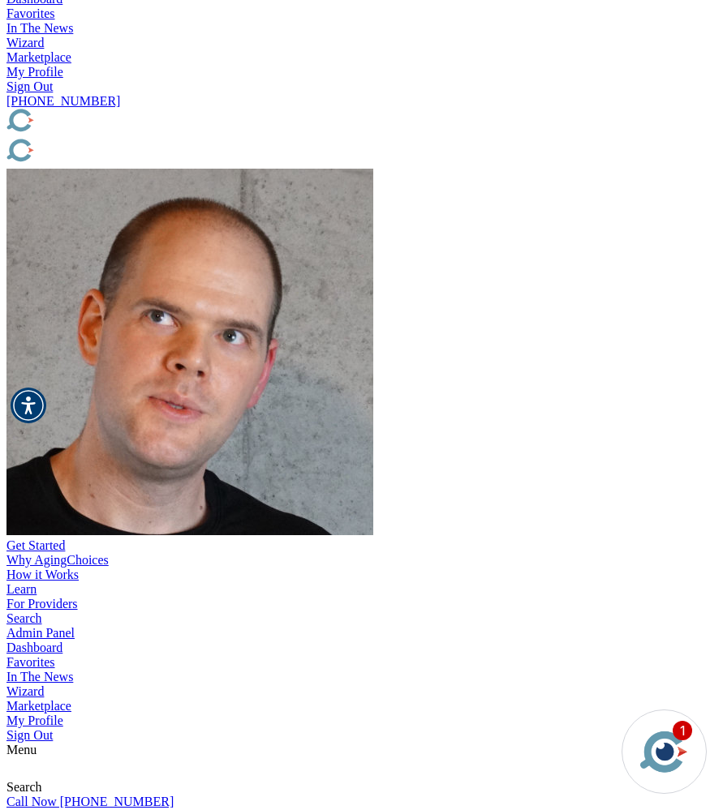
scroll to position [624, 0]
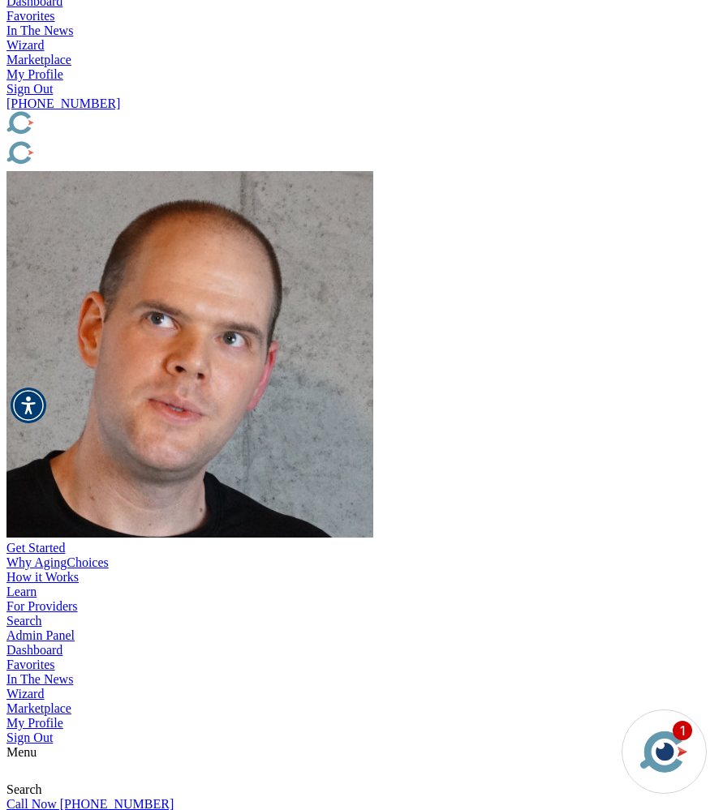
type input "NH"
drag, startPoint x: 197, startPoint y: 329, endPoint x: 187, endPoint y: 331, distance: 9.9
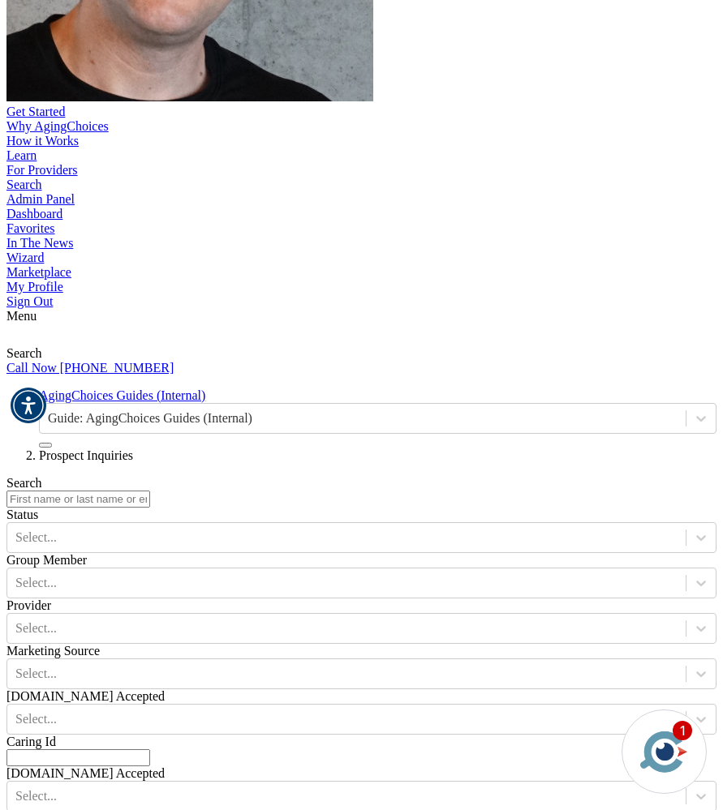
scroll to position [1062, 0]
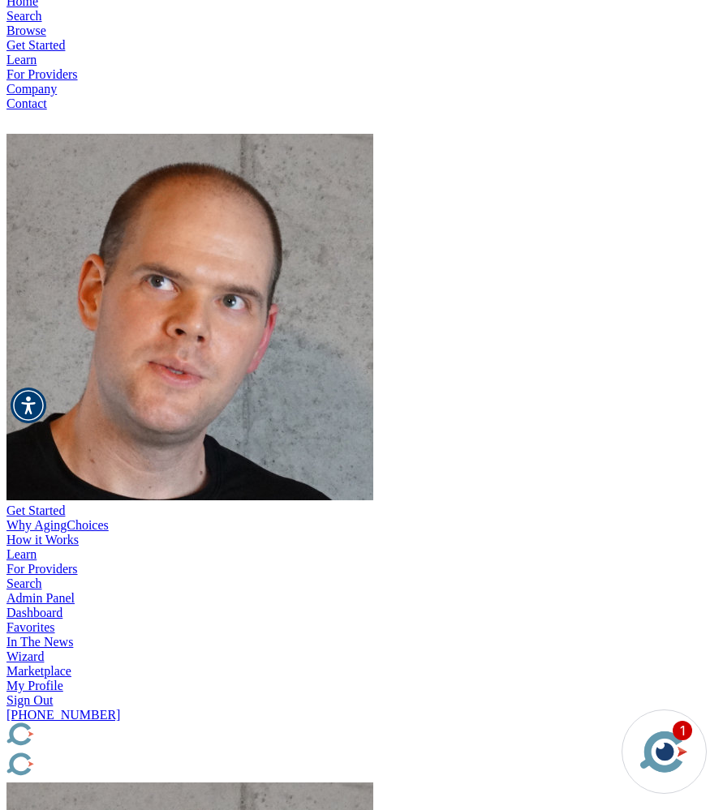
scroll to position [0, 0]
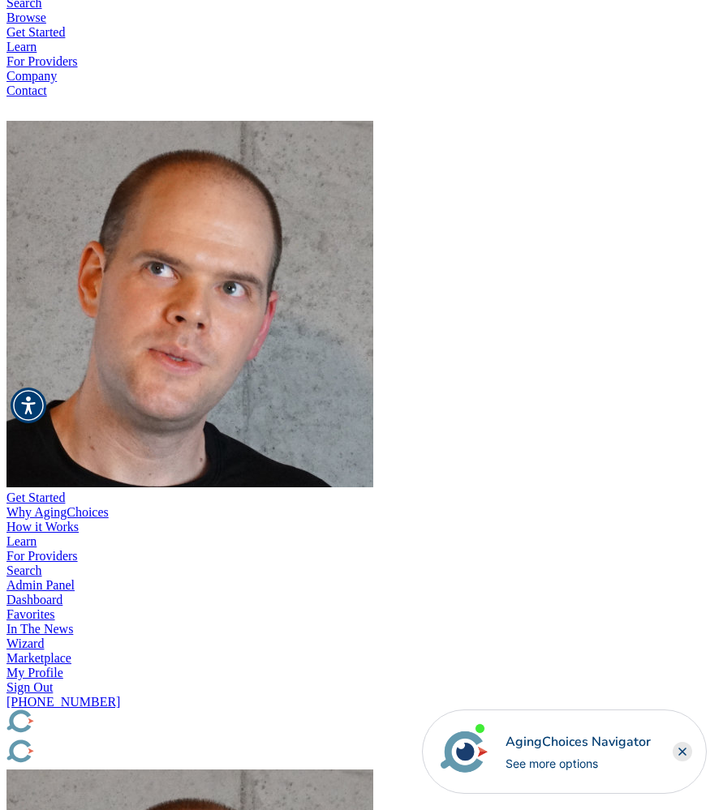
scroll to position [19, 0]
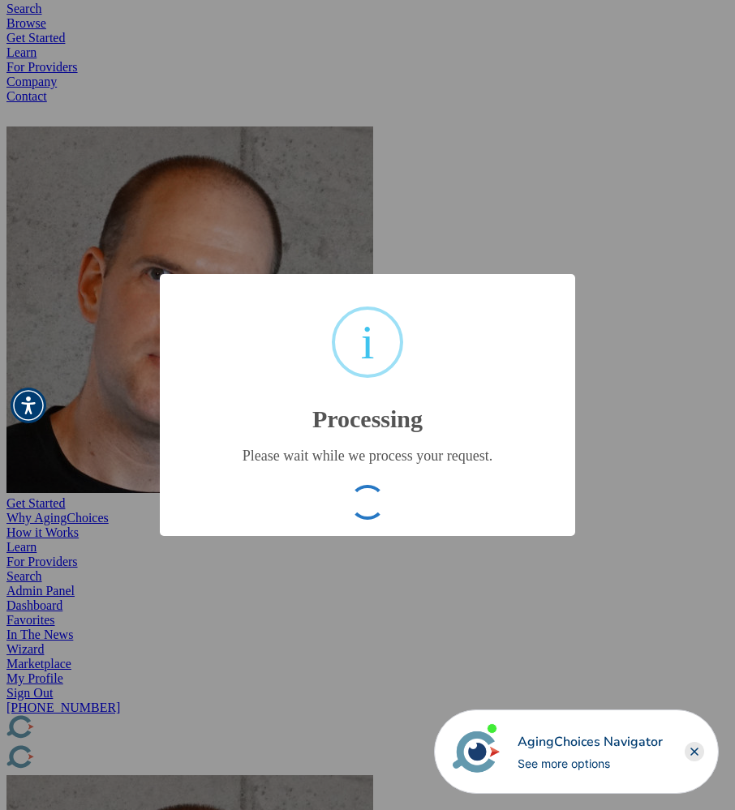
type input "b87f019947c417f053ed01760909eaa4"
type input "[DATE] 06:28:12 PM"
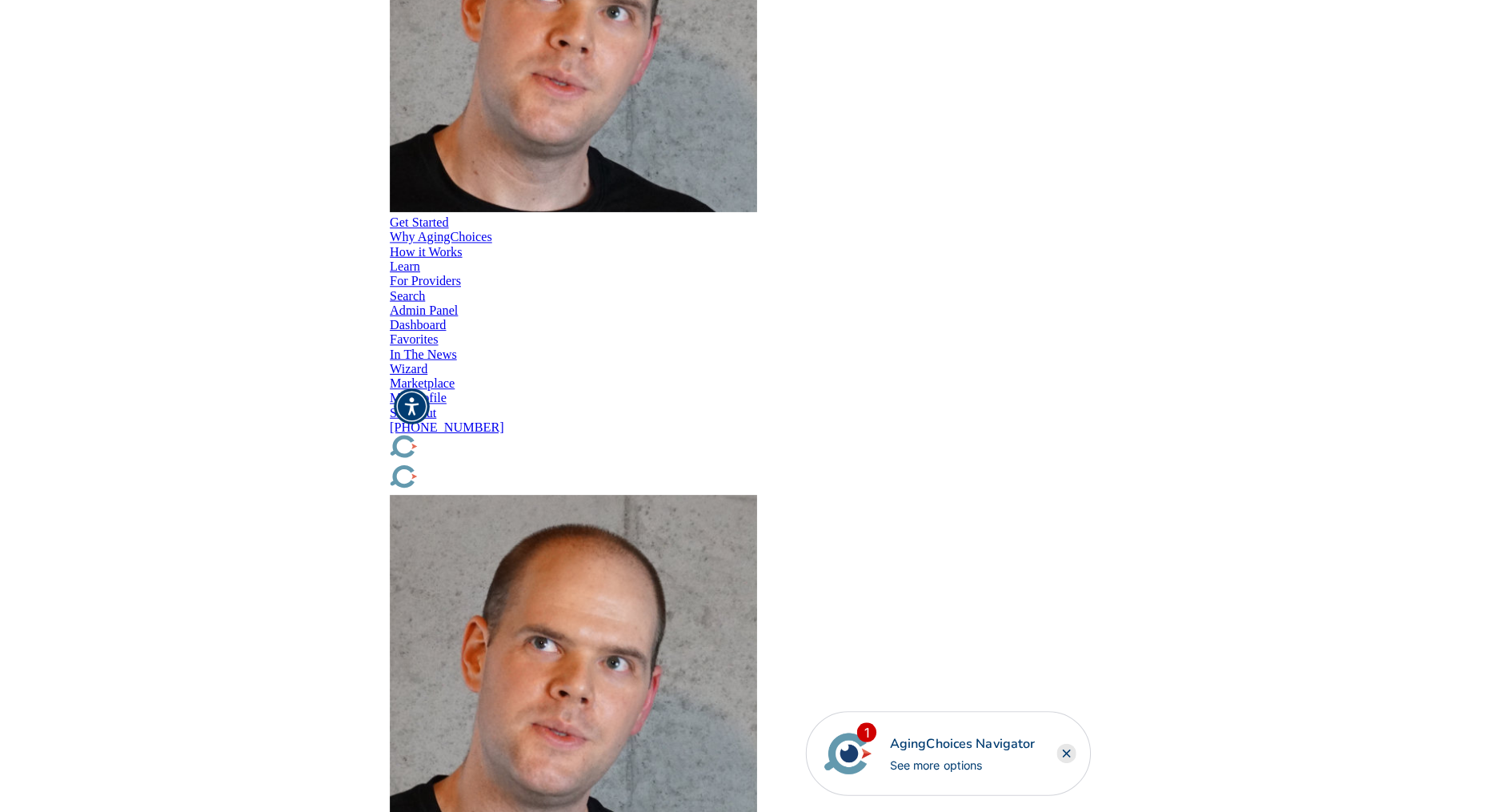
scroll to position [295, 0]
